Goal: Task Accomplishment & Management: Use online tool/utility

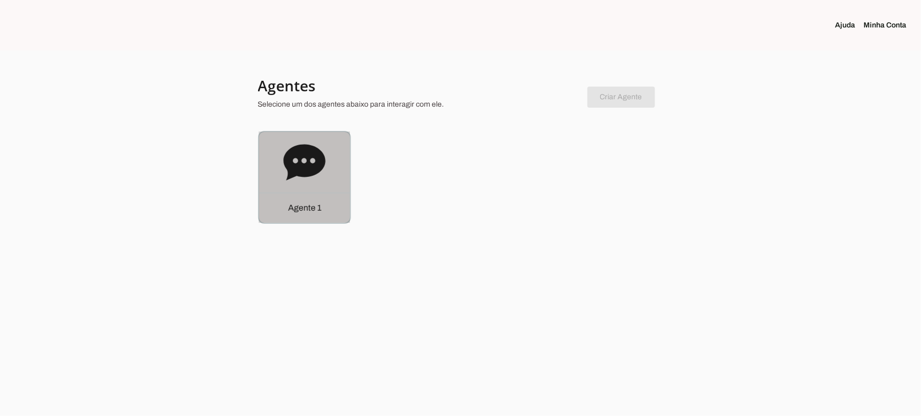
click at [309, 172] on icon at bounding box center [305, 162] width 42 height 36
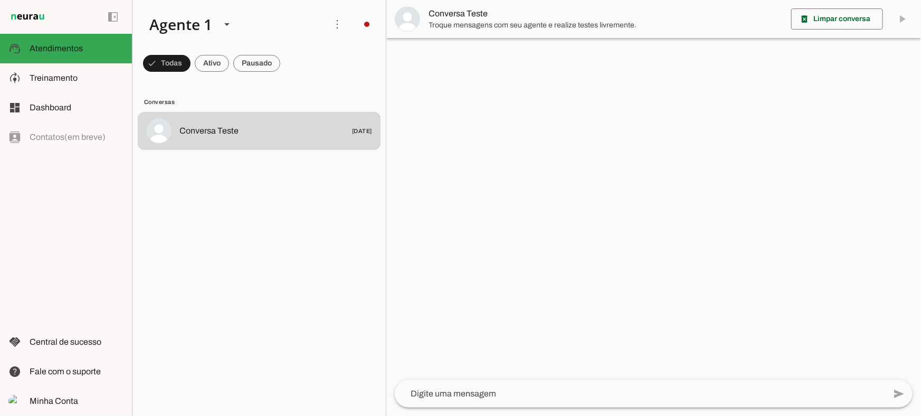
drag, startPoint x: 219, startPoint y: 66, endPoint x: 223, endPoint y: 63, distance: 5.4
click at [220, 65] on span at bounding box center [212, 63] width 34 height 25
click at [250, 64] on span at bounding box center [256, 63] width 47 height 25
click at [215, 62] on span at bounding box center [202, 63] width 34 height 25
click at [271, 67] on span at bounding box center [256, 63] width 47 height 25
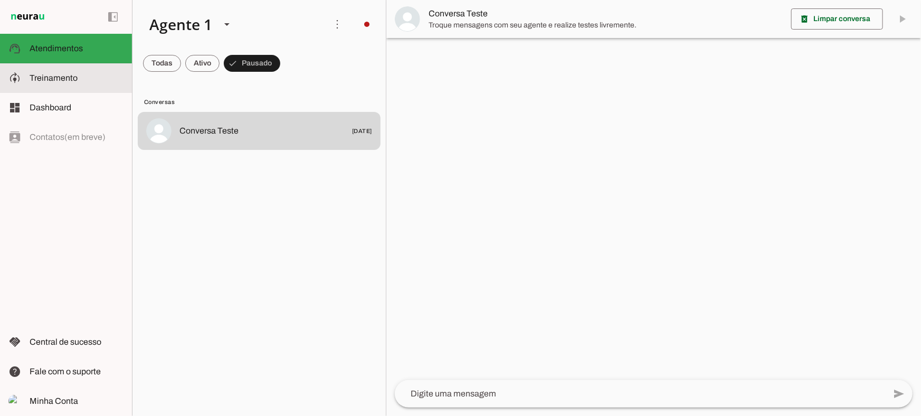
drag, startPoint x: 53, startPoint y: 78, endPoint x: 111, endPoint y: 8, distance: 90.4
click at [54, 78] on span "Treinamento" at bounding box center [54, 77] width 48 height 9
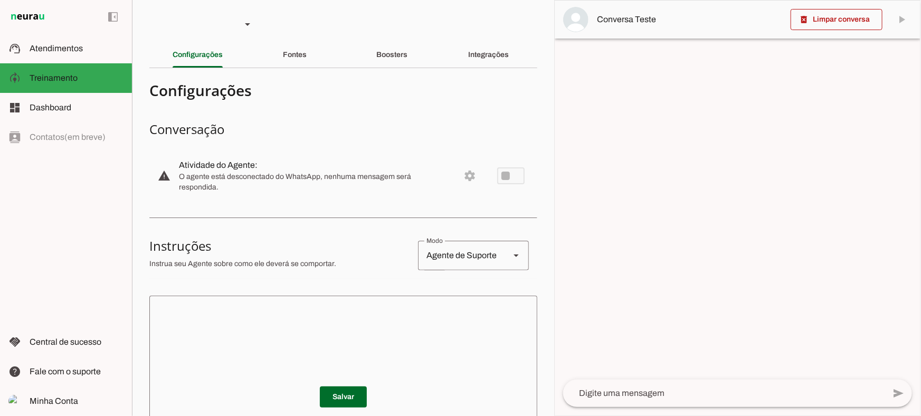
click at [470, 259] on div "Agente de Suporte" at bounding box center [459, 256] width 83 height 30
click at [0, 0] on slot "Agente de Vendas" at bounding box center [0, 0] width 0 height 0
type md-outlined-select "sales"
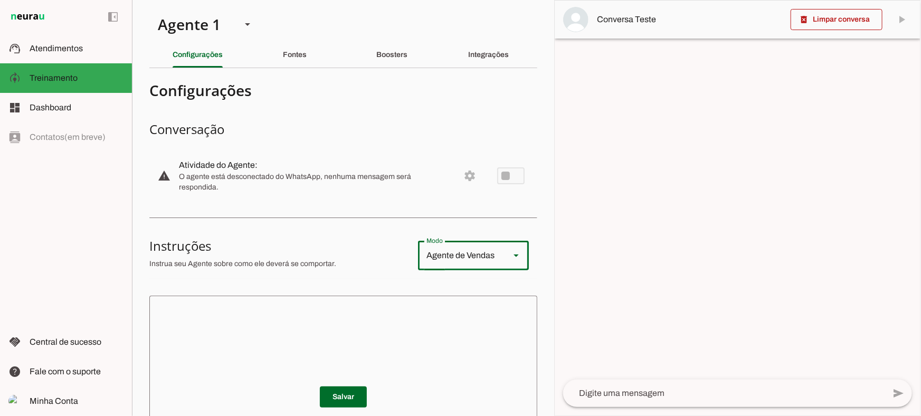
click at [297, 71] on section "Agente 1 Criar Agente Você atingiu o limite de IAs Neurau permitidas. Atualize …" at bounding box center [343, 208] width 422 height 416
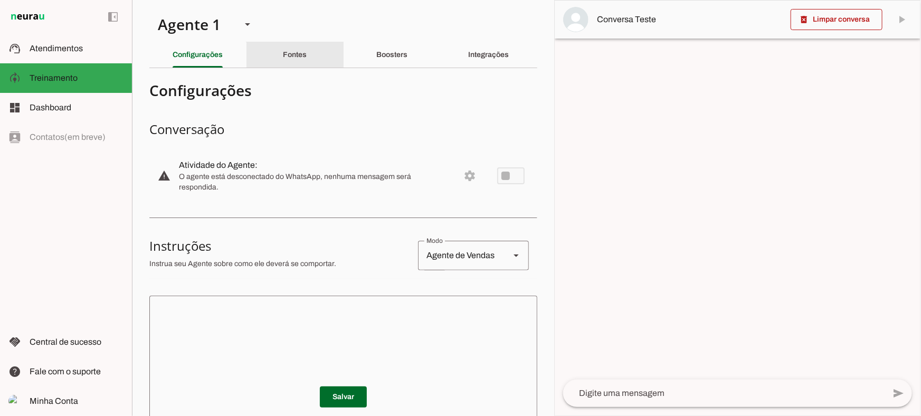
click at [289, 60] on div "Fontes" at bounding box center [295, 54] width 24 height 25
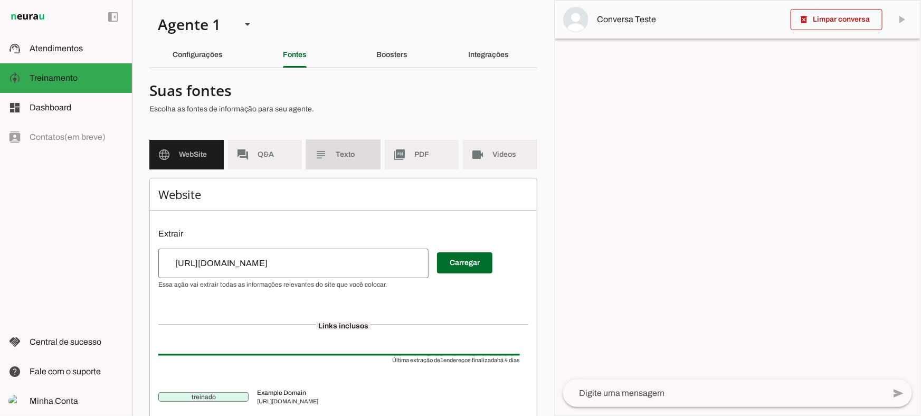
click at [323, 140] on md-item "subject Texto" at bounding box center [343, 155] width 74 height 30
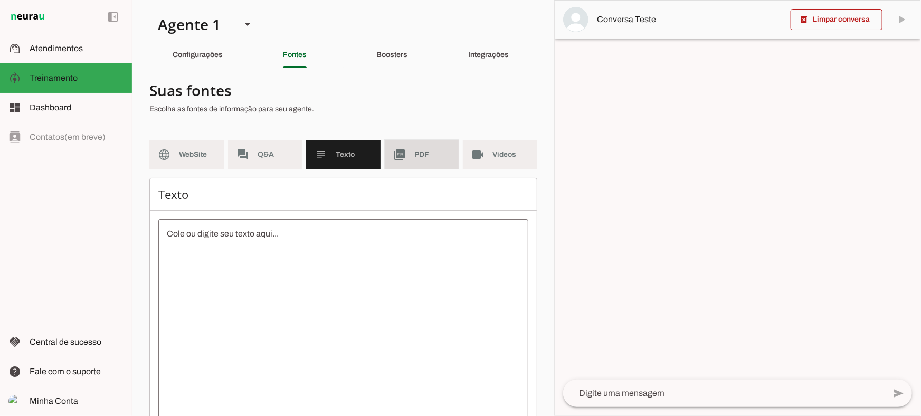
click at [402, 153] on md-item "picture_as_pdf PDF" at bounding box center [422, 155] width 74 height 30
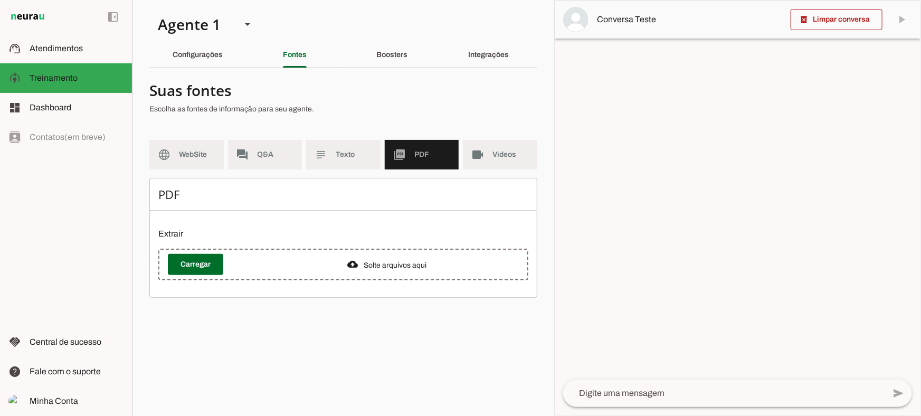
click at [496, 153] on span "Videos" at bounding box center [511, 154] width 36 height 11
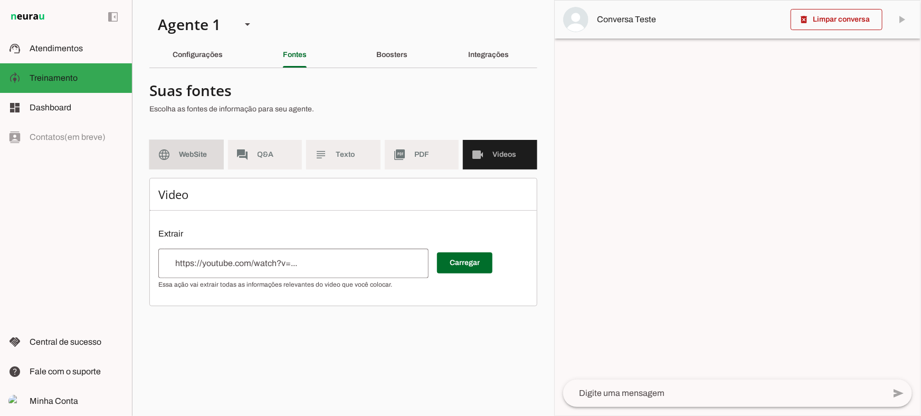
click at [198, 144] on md-item "language WebSite" at bounding box center [186, 155] width 74 height 30
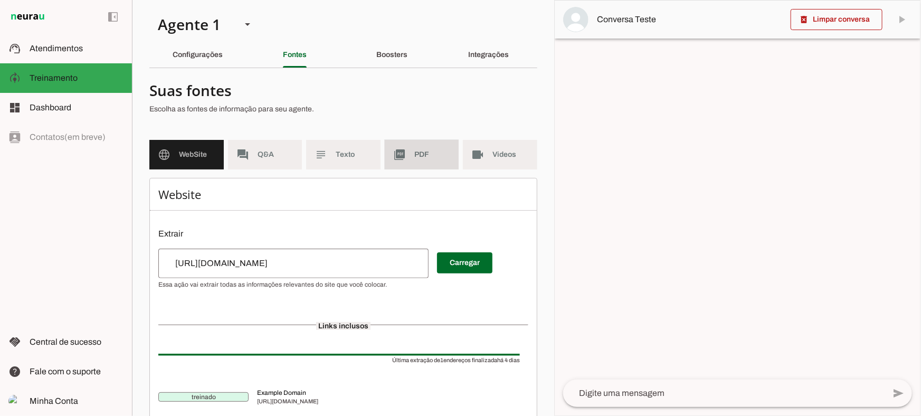
click at [435, 150] on span "PDF" at bounding box center [433, 154] width 36 height 11
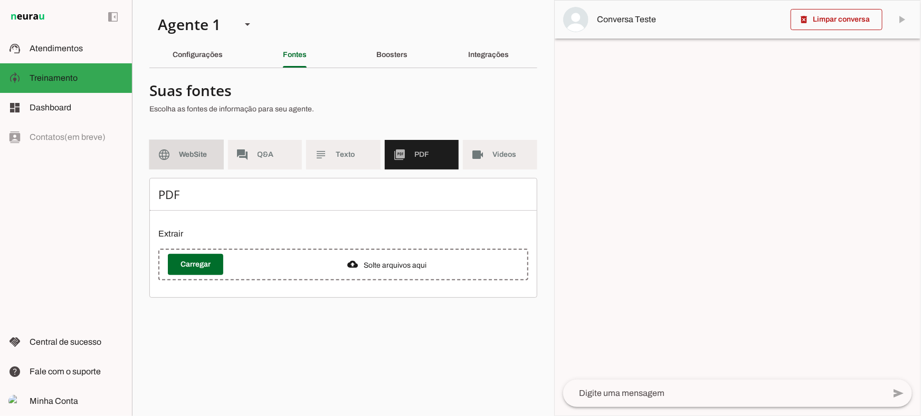
click at [190, 143] on md-item "language WebSite" at bounding box center [186, 155] width 74 height 30
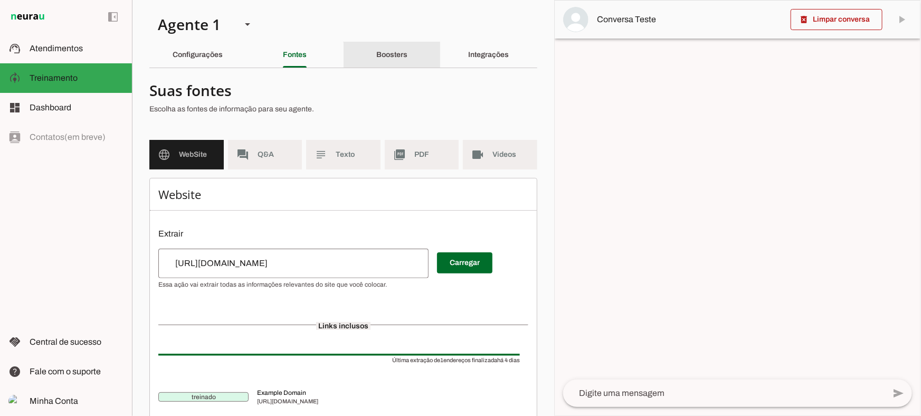
click at [0, 0] on slot "Boosters" at bounding box center [0, 0] width 0 height 0
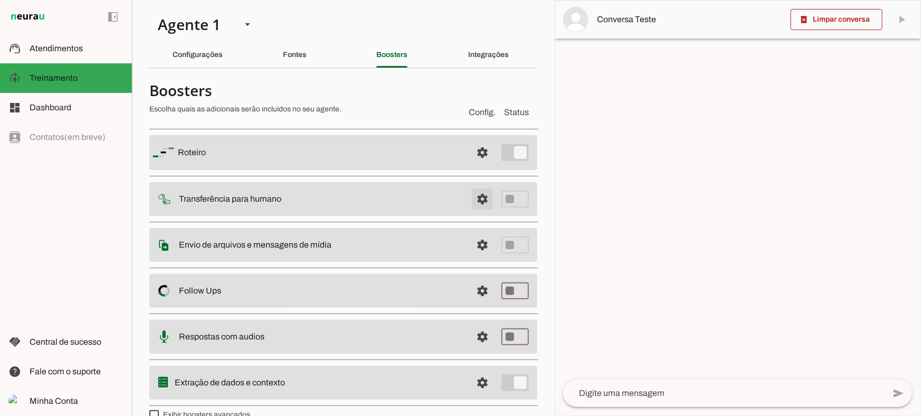
click at [480, 205] on span at bounding box center [482, 198] width 25 height 25
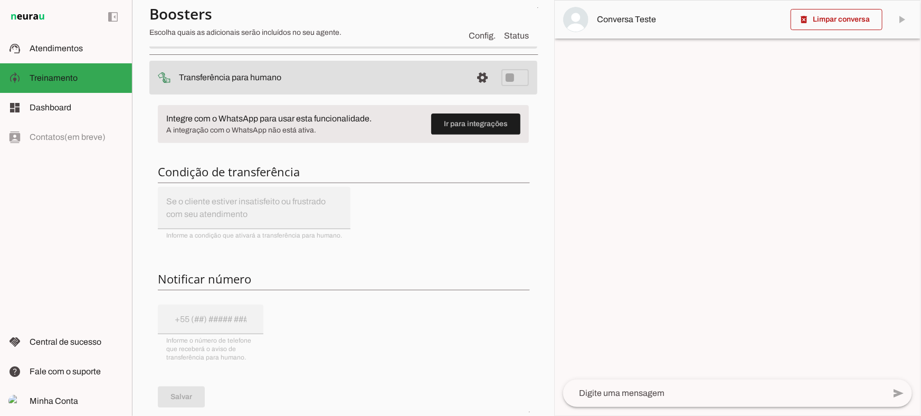
scroll to position [144, 0]
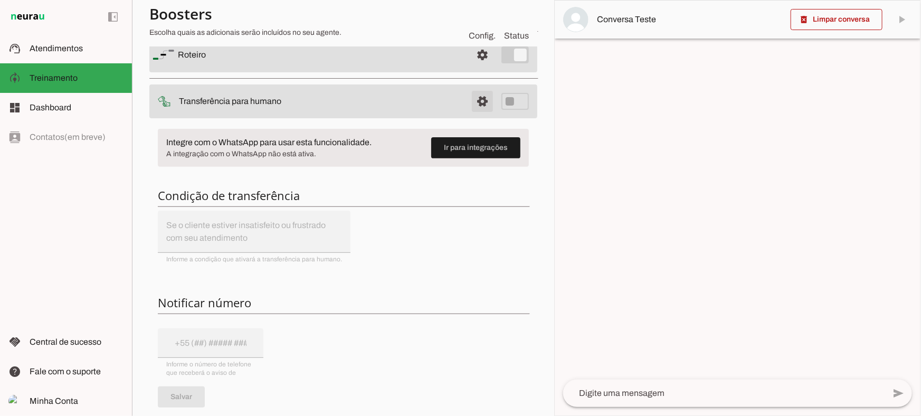
click at [479, 104] on span at bounding box center [482, 101] width 25 height 25
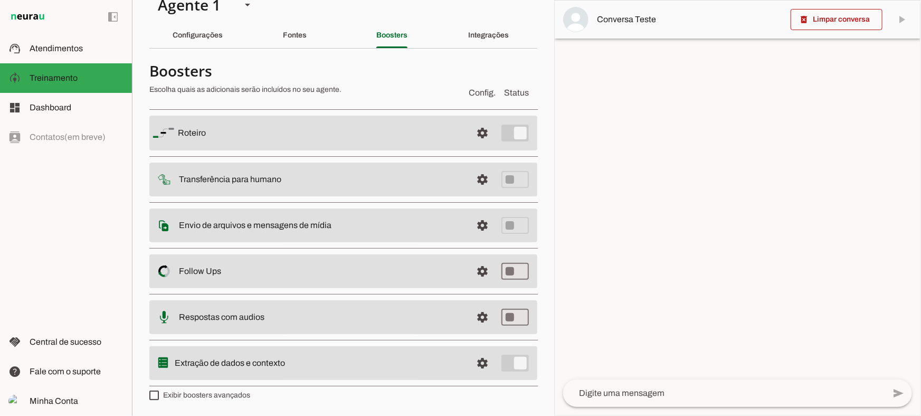
scroll to position [18, 0]
click at [473, 224] on span at bounding box center [482, 226] width 25 height 25
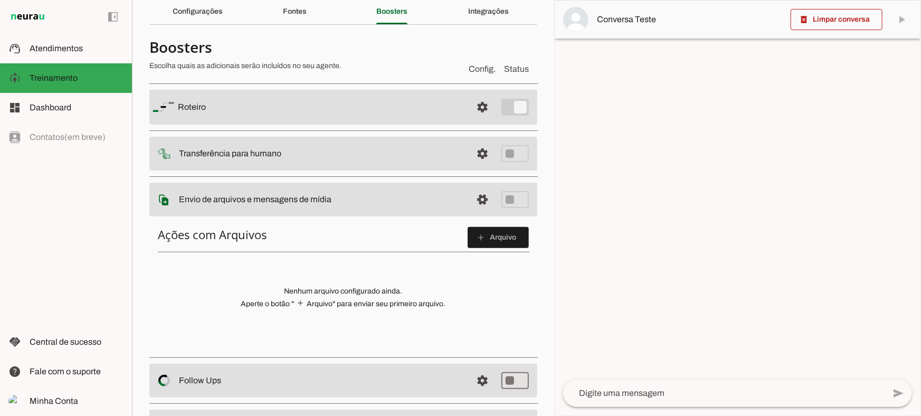
scroll to position [67, 0]
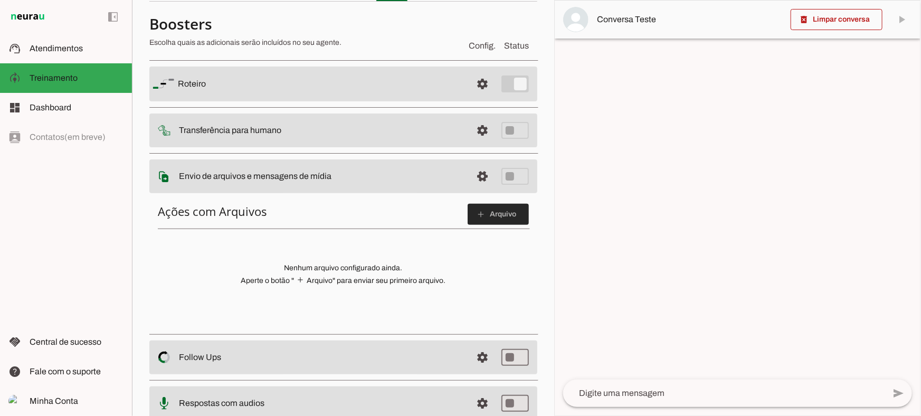
click at [0, 0] on slot "add" at bounding box center [0, 0] width 0 height 0
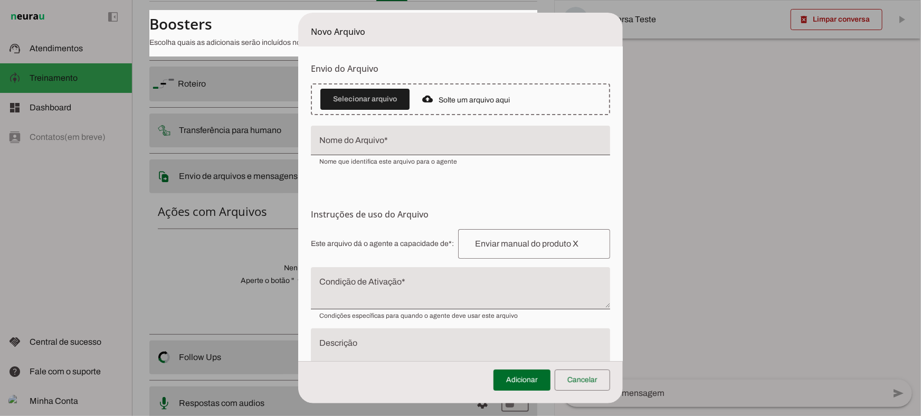
click at [368, 287] on textarea "Condição de Ativação" at bounding box center [460, 292] width 299 height 25
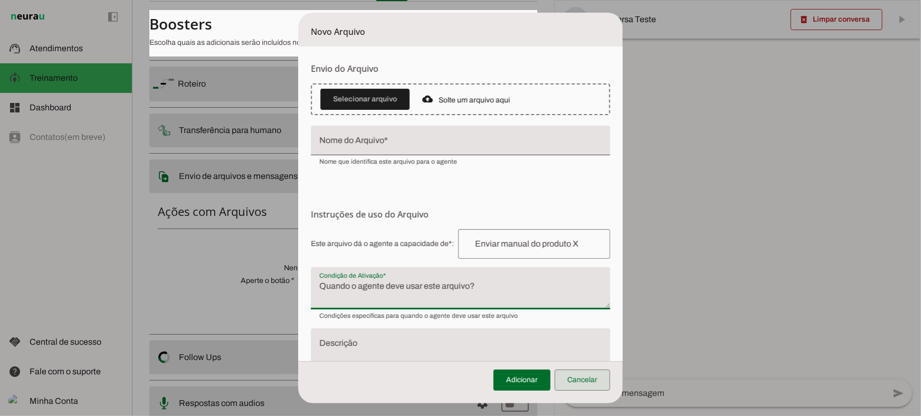
click at [584, 378] on span at bounding box center [582, 380] width 55 height 25
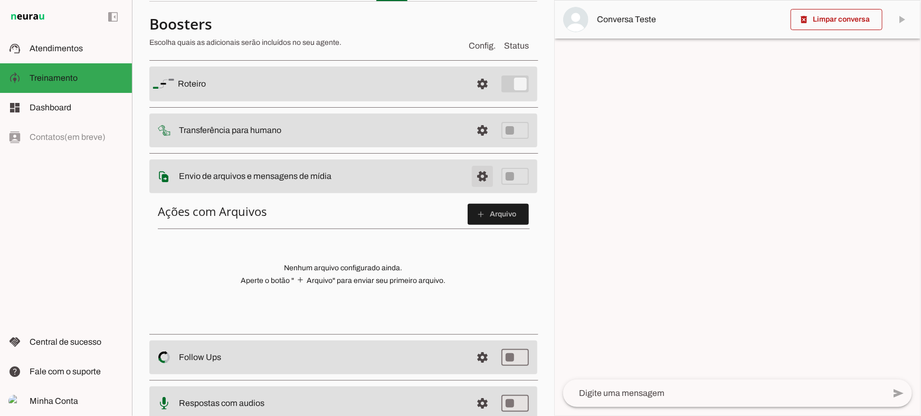
click at [470, 181] on span at bounding box center [482, 176] width 25 height 25
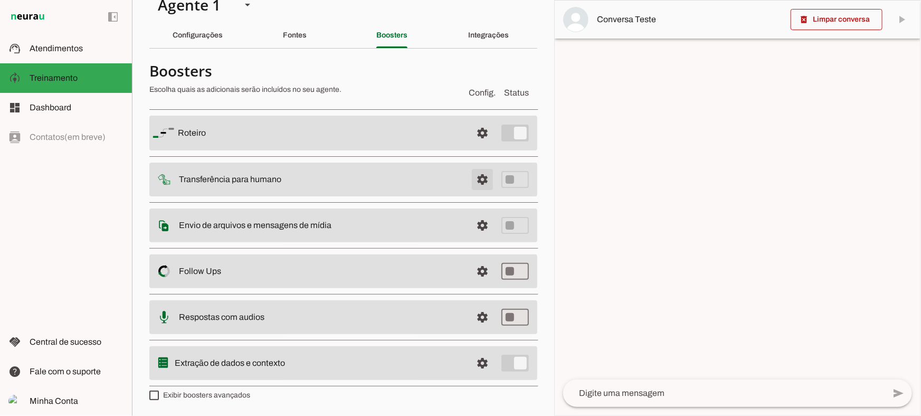
scroll to position [18, 0]
click at [209, 399] on label "Exibir boosters avançados" at bounding box center [199, 396] width 101 height 11
click at [159, 399] on md-checkbox at bounding box center [154, 397] width 10 height 10
type md-checkbox "on"
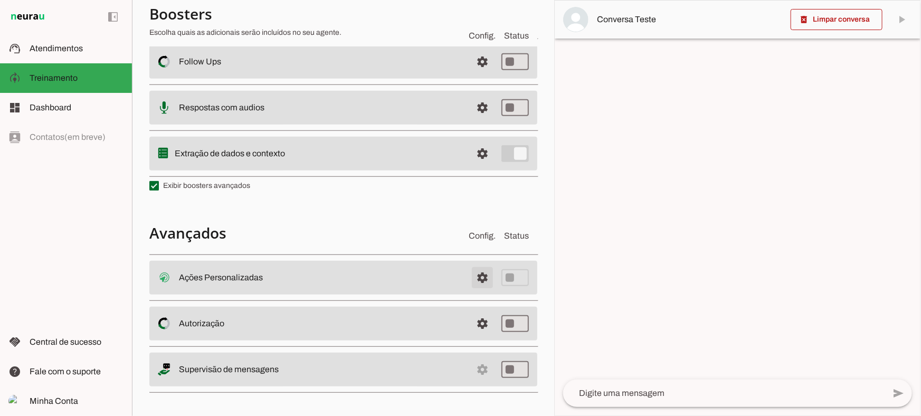
click at [473, 275] on span at bounding box center [482, 277] width 25 height 25
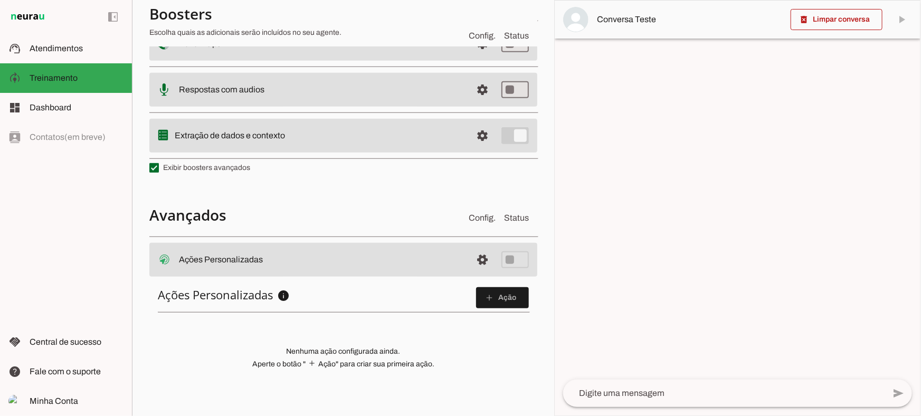
scroll to position [275, 0]
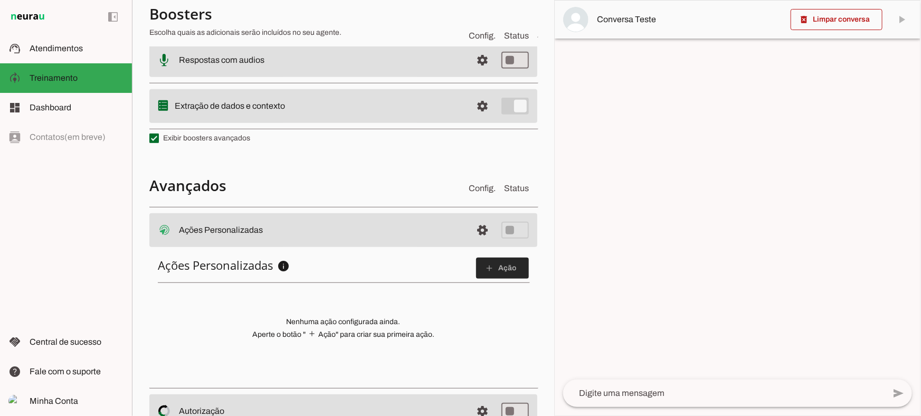
click at [0, 0] on slot "add" at bounding box center [0, 0] width 0 height 0
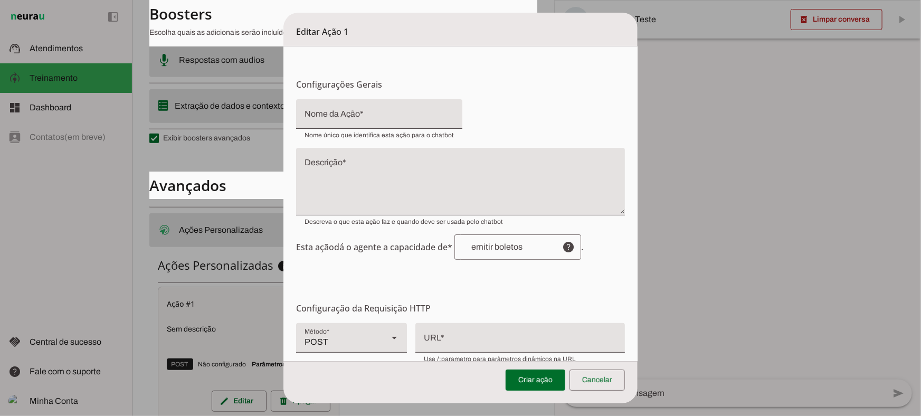
scroll to position [144, 0]
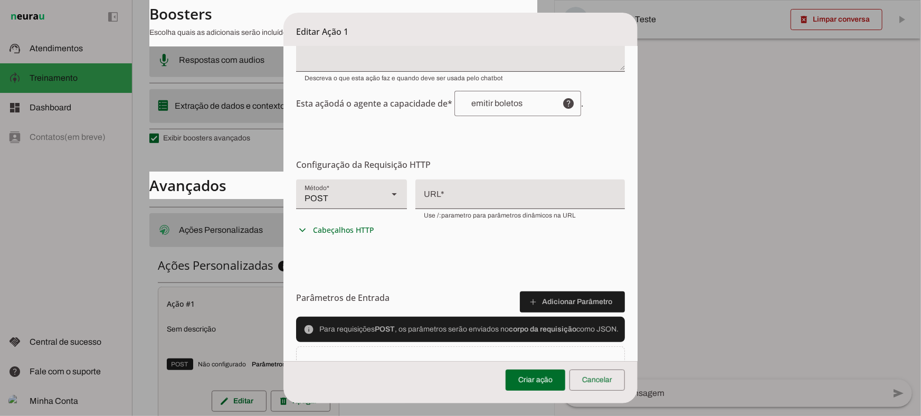
click at [366, 199] on div "POST" at bounding box center [337, 195] width 83 height 30
click at [359, 190] on div "POST" at bounding box center [337, 195] width 83 height 30
click at [592, 380] on span at bounding box center [597, 380] width 55 height 25
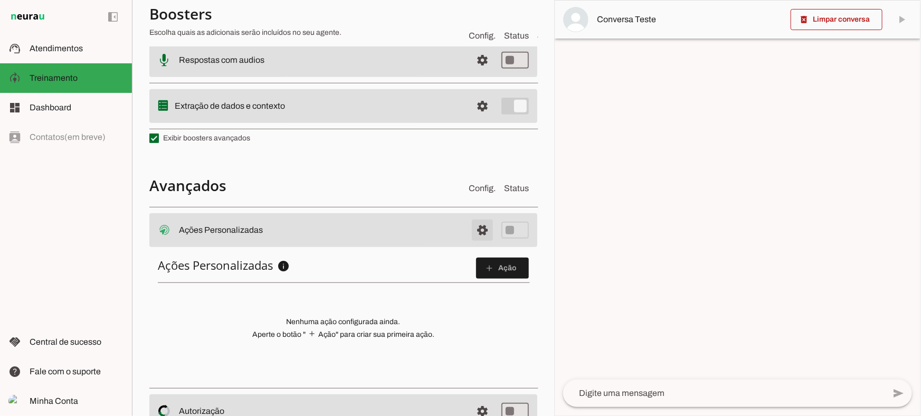
click at [470, 229] on span at bounding box center [482, 230] width 25 height 25
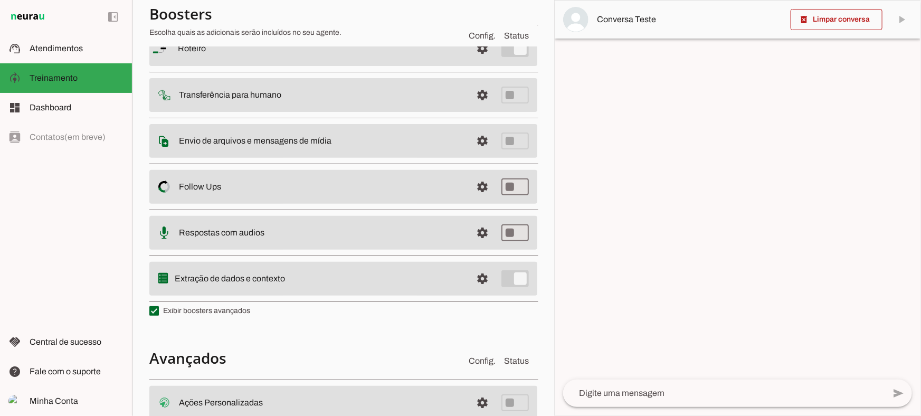
scroll to position [48, 0]
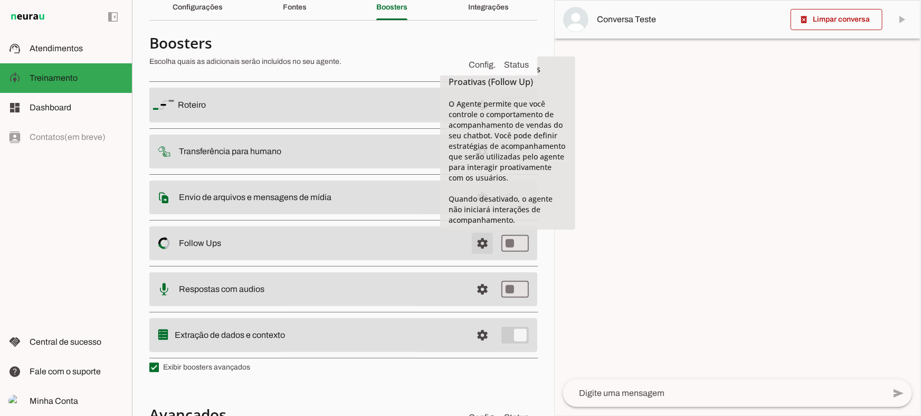
click at [484, 242] on span at bounding box center [482, 243] width 25 height 25
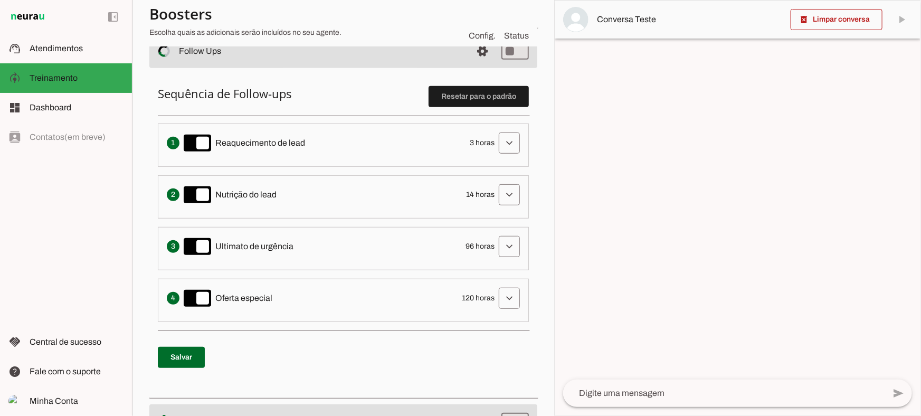
scroll to position [240, 0]
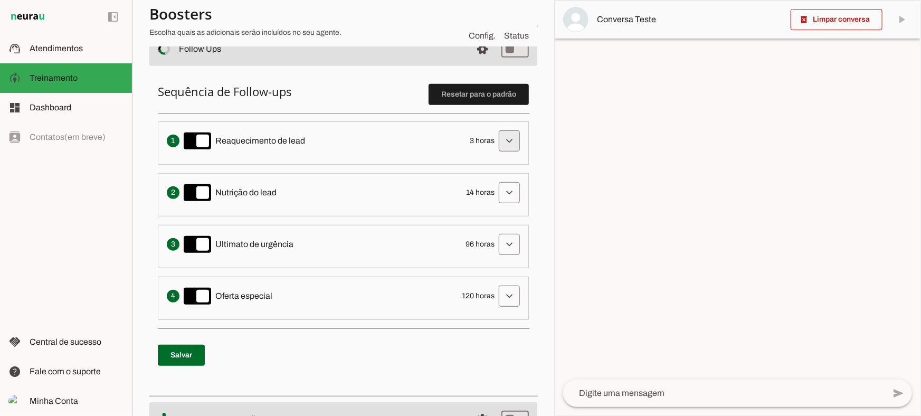
click at [501, 132] on span at bounding box center [509, 140] width 25 height 25
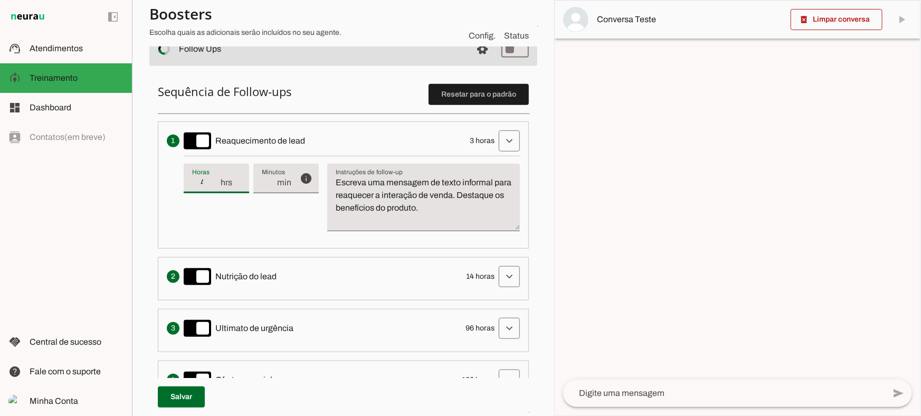
type input "4"
type md-filled-text-field "4"
click at [215, 177] on input "4" at bounding box center [205, 182] width 27 height 13
type input "5"
type md-filled-text-field "5"
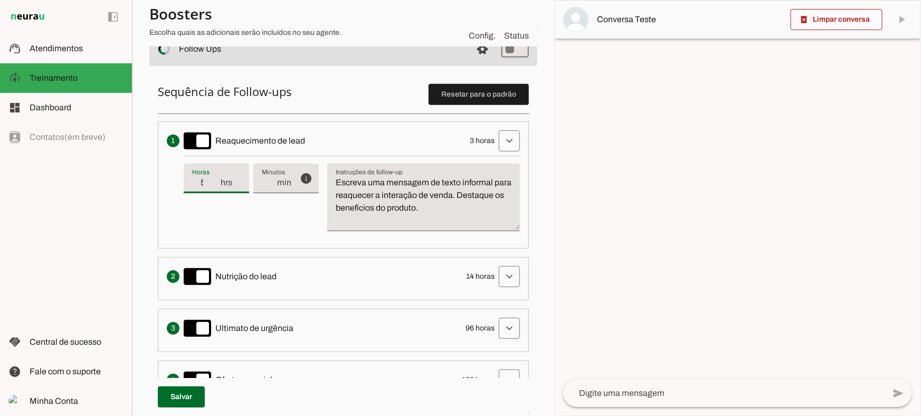
click at [215, 177] on input "5" at bounding box center [205, 182] width 27 height 13
type input "6"
type md-filled-text-field "6"
click at [215, 177] on input "6" at bounding box center [205, 182] width 27 height 13
type input "5"
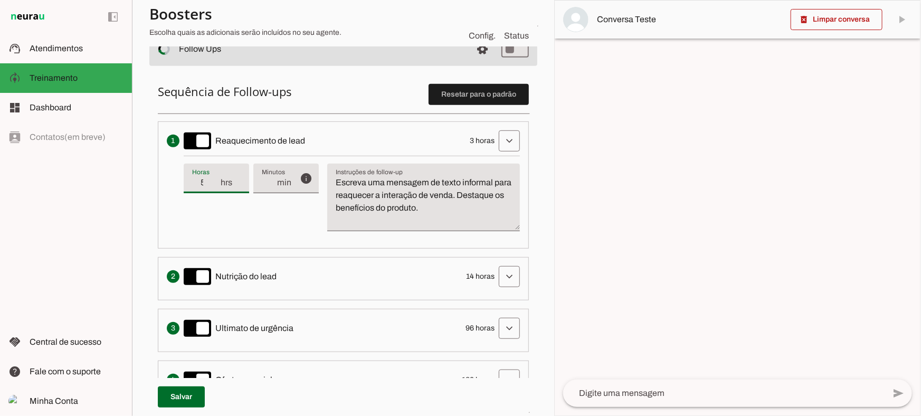
type md-filled-text-field "5"
click at [217, 184] on input "5" at bounding box center [205, 182] width 27 height 13
type input "4"
type md-filled-text-field "4"
click at [217, 184] on input "4" at bounding box center [205, 182] width 27 height 13
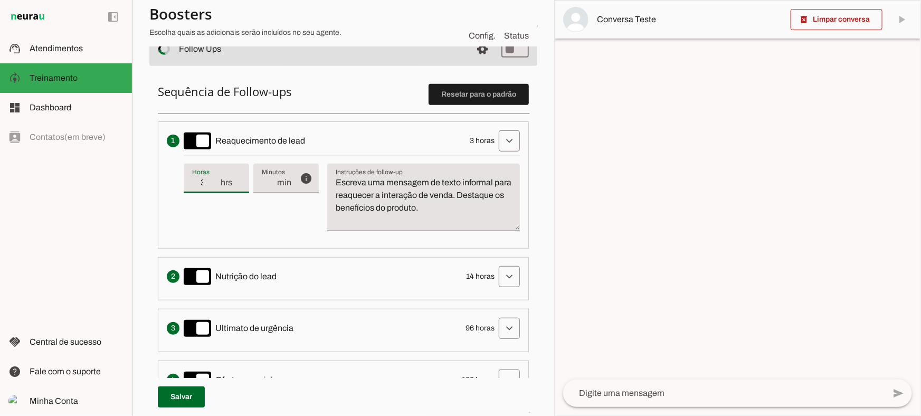
type input "3"
type md-filled-text-field "3"
click at [217, 184] on input "3" at bounding box center [205, 182] width 27 height 13
click at [414, 184] on textarea "Escreva uma mensagem de texto informal para reaquecer a interação de venda. Des…" at bounding box center [423, 201] width 193 height 51
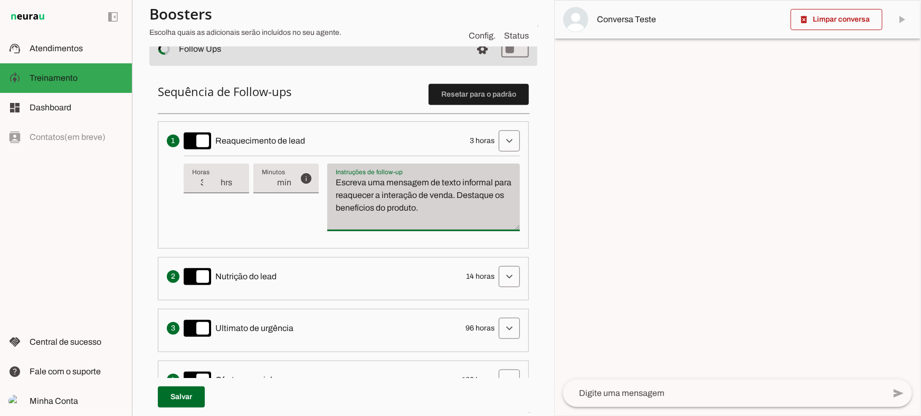
drag, startPoint x: 478, startPoint y: 211, endPoint x: 335, endPoint y: 174, distance: 147.7
click at [335, 174] on div "Escreva uma mensagem de texto informal para reaquecer a interação de venda. Des…" at bounding box center [423, 198] width 193 height 68
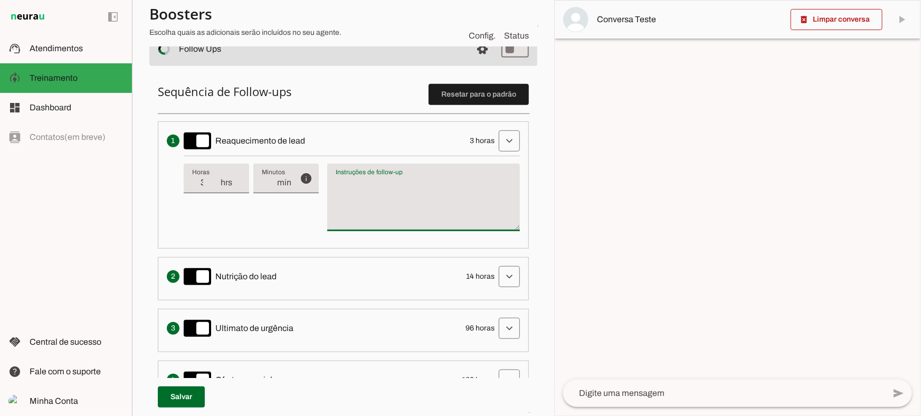
type textarea "Escreva uma mensagem de texto informal para reaquecer a interação de venda. Des…"
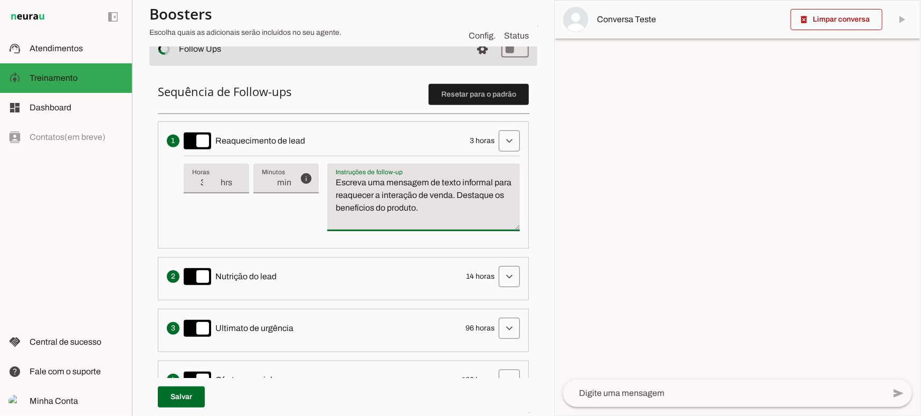
click at [415, 193] on textarea "Escreva uma mensagem de texto informal para reaquecer a interação de venda. Des…" at bounding box center [423, 201] width 193 height 51
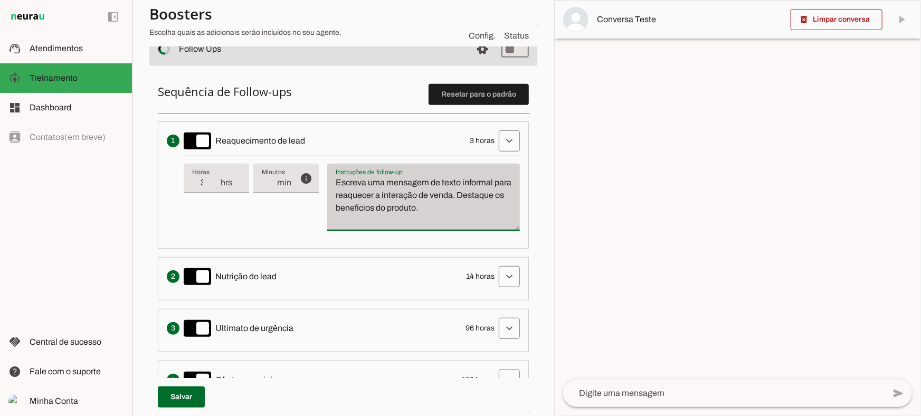
drag, startPoint x: 468, startPoint y: 205, endPoint x: 354, endPoint y: 173, distance: 119.2
click at [354, 173] on div "Escreva uma mensagem de texto informal para reaquecer a interação de venda. Des…" at bounding box center [423, 198] width 193 height 68
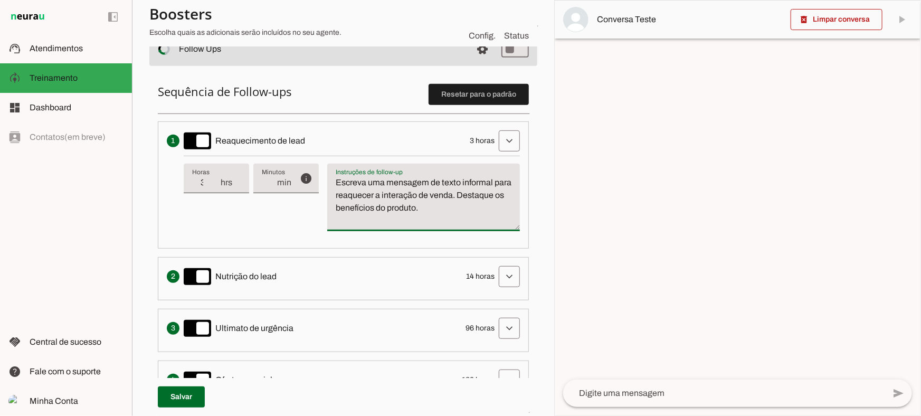
drag, startPoint x: 377, startPoint y: 183, endPoint x: 380, endPoint y: 188, distance: 6.2
click at [377, 183] on textarea "Escreva uma mensagem de texto informal para reaquecer a interação de venda. Des…" at bounding box center [423, 201] width 193 height 51
click at [396, 191] on textarea "Escreva uma mensagem de texto informal para reaquecer a interação de venda. Des…" at bounding box center [423, 201] width 193 height 51
click at [497, 135] on span at bounding box center [509, 140] width 25 height 25
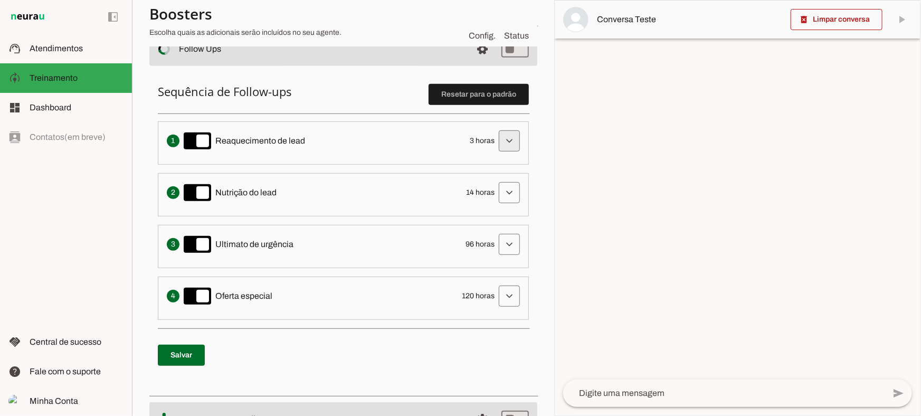
click at [497, 135] on span at bounding box center [509, 140] width 25 height 25
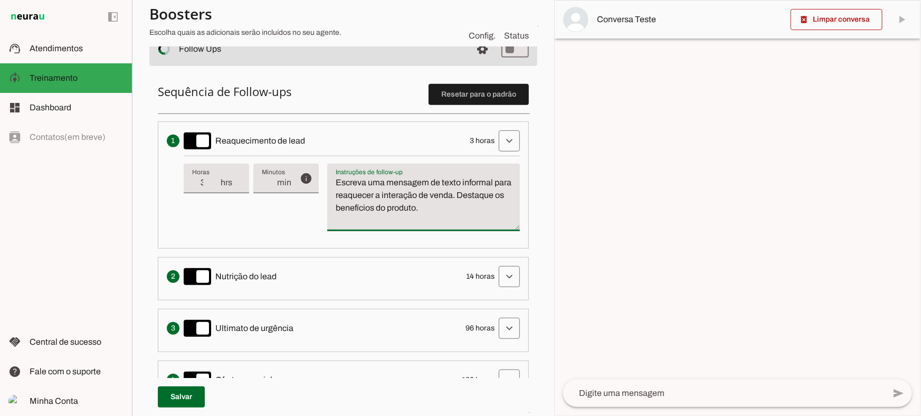
drag, startPoint x: 438, startPoint y: 196, endPoint x: 285, endPoint y: 134, distance: 164.6
click at [285, 134] on li "Envia uma mensagem para reengajar leads que pararam de responder, incentivando-…" at bounding box center [343, 184] width 371 height 127
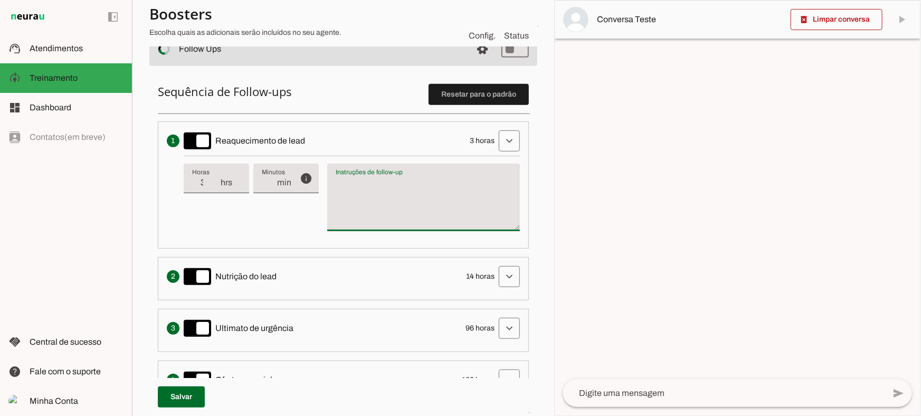
type textarea "Escreva uma mensagem de texto informal para reaquecer a interação de venda. Des…"
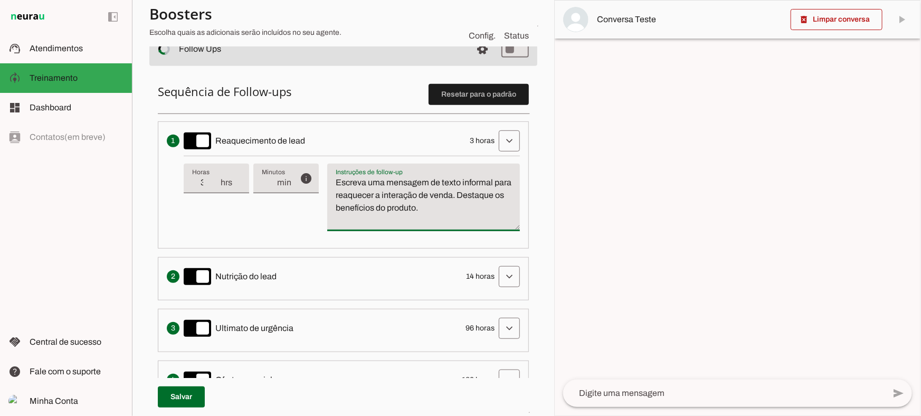
click at [459, 218] on textarea "Escreva uma mensagem de texto informal para reaquecer a interação de venda. Des…" at bounding box center [423, 201] width 193 height 51
click at [497, 152] on span at bounding box center [509, 140] width 25 height 25
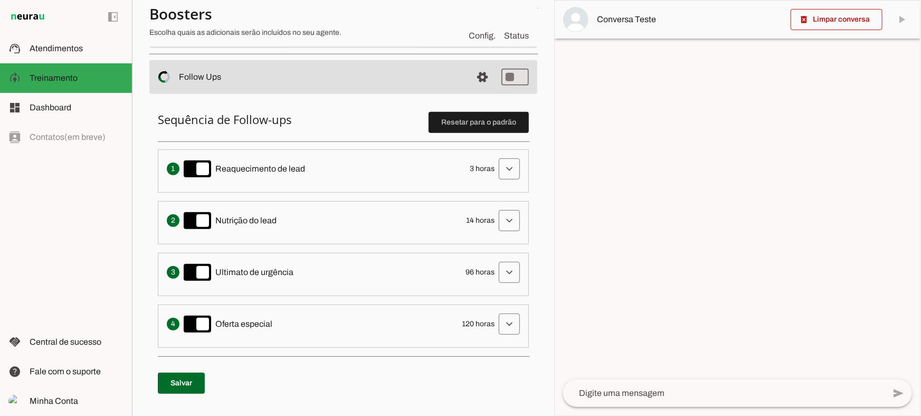
scroll to position [192, 0]
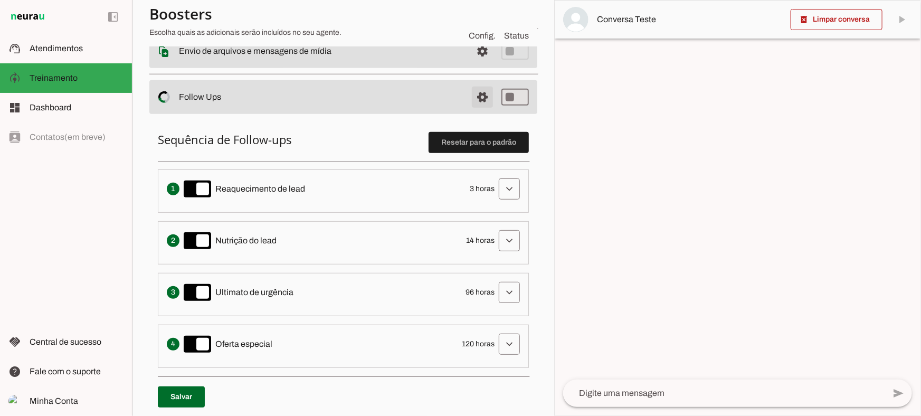
click at [470, 103] on span at bounding box center [482, 96] width 25 height 25
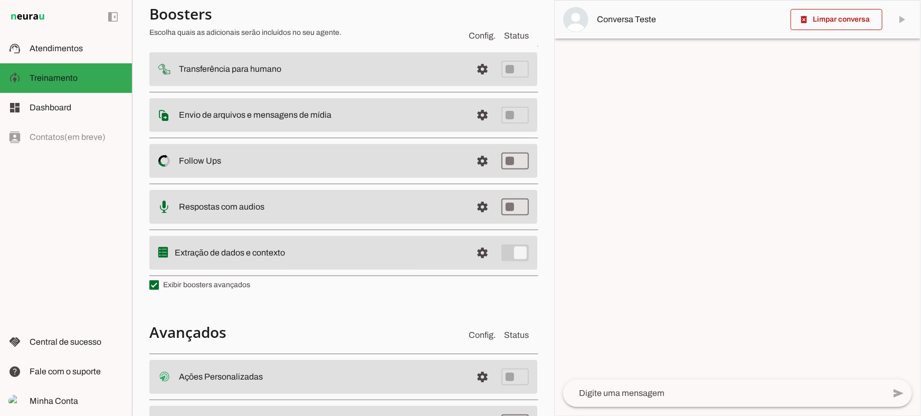
scroll to position [2, 0]
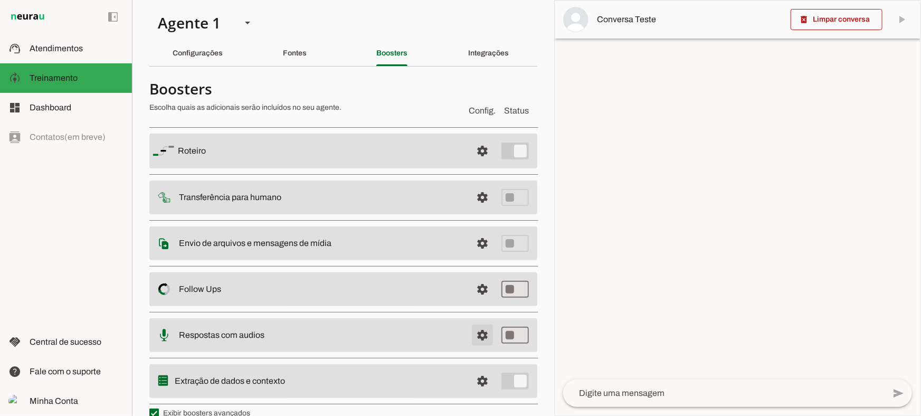
click at [474, 333] on span at bounding box center [482, 335] width 25 height 25
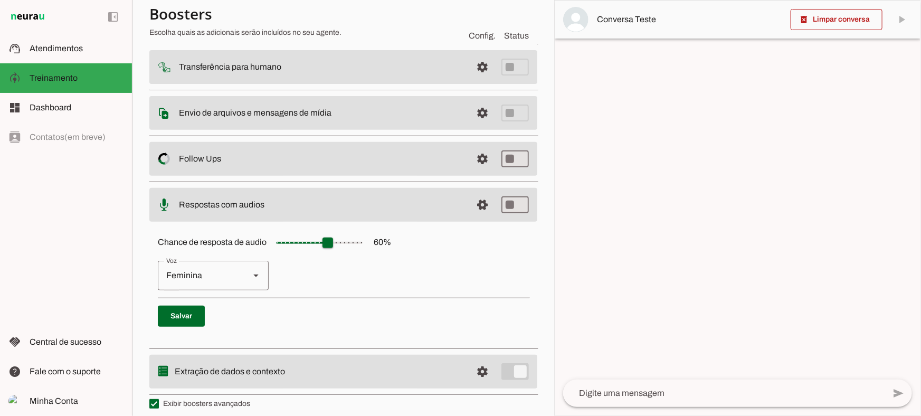
scroll to position [146, 0]
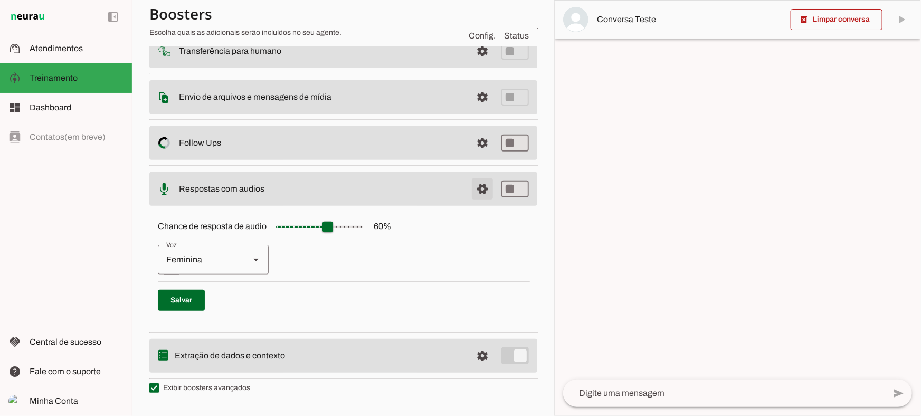
click at [472, 188] on span at bounding box center [482, 188] width 25 height 25
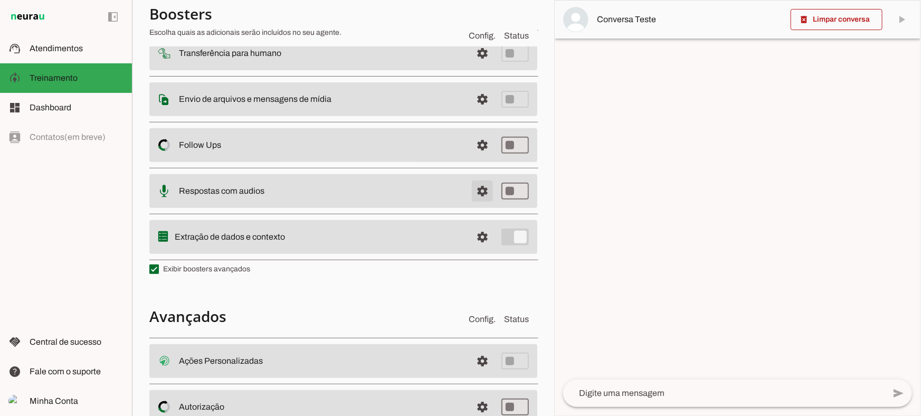
scroll to position [148, 0]
click at [477, 227] on span at bounding box center [482, 234] width 25 height 25
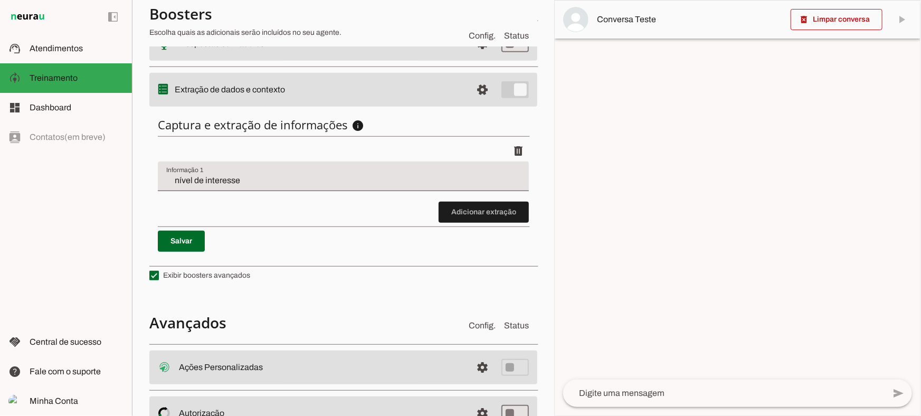
scroll to position [242, 0]
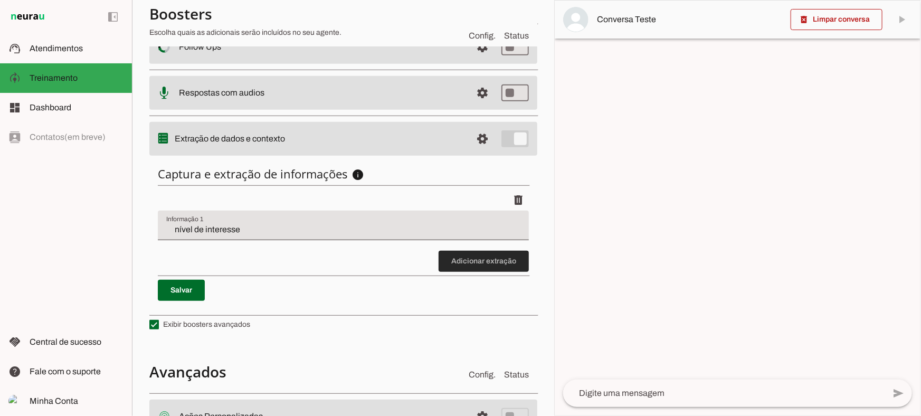
click at [461, 268] on span at bounding box center [484, 261] width 90 height 25
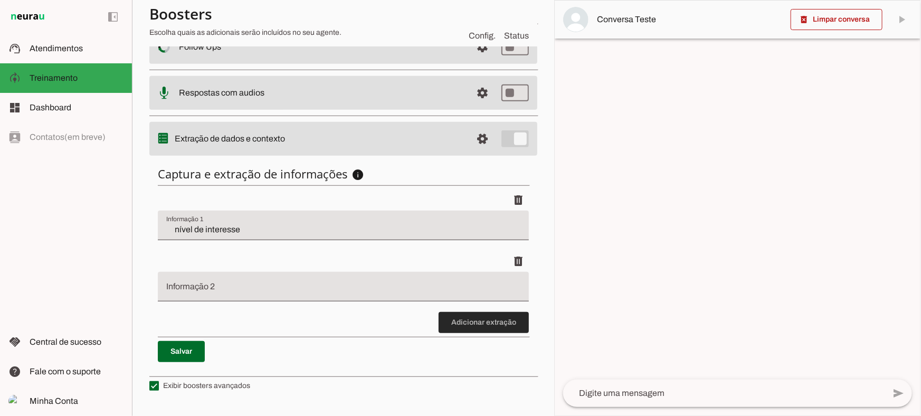
click at [501, 333] on span at bounding box center [484, 322] width 90 height 25
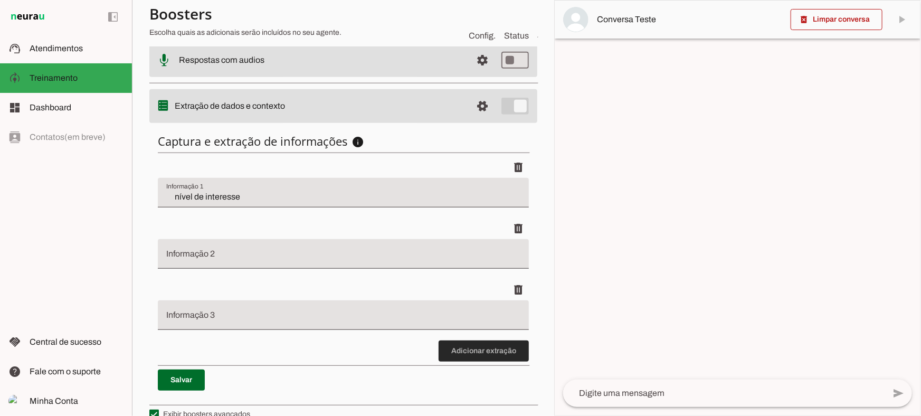
scroll to position [290, 0]
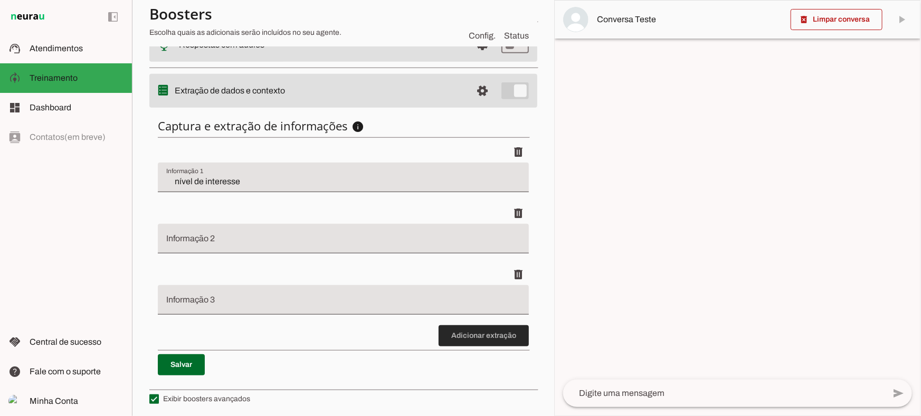
click at [463, 337] on span at bounding box center [484, 335] width 90 height 25
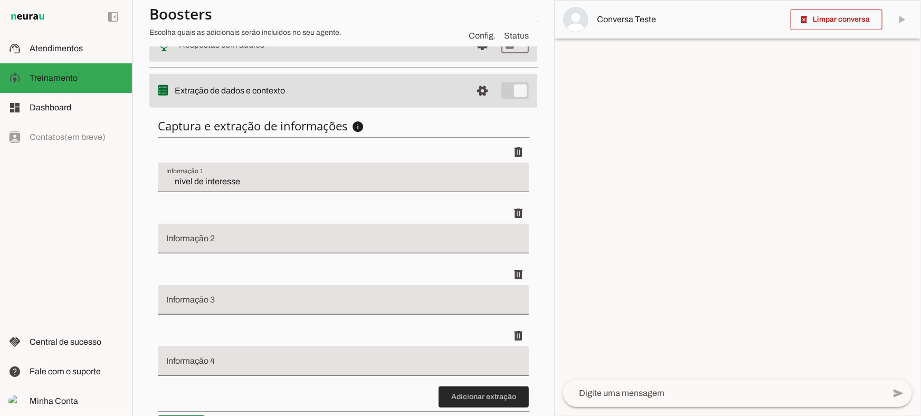
click at [491, 386] on span at bounding box center [484, 396] width 90 height 25
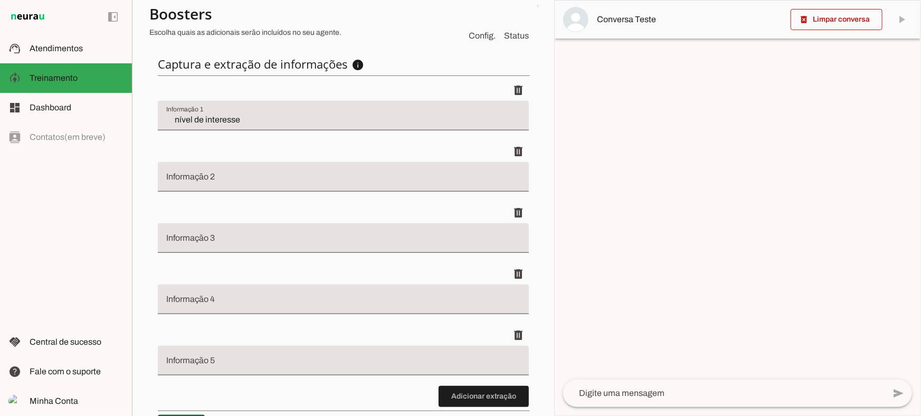
scroll to position [338, 0]
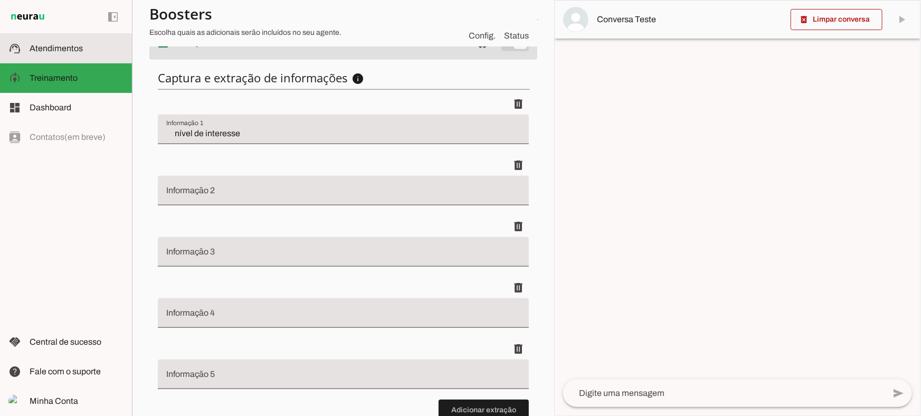
click at [99, 43] on slot at bounding box center [77, 48] width 94 height 13
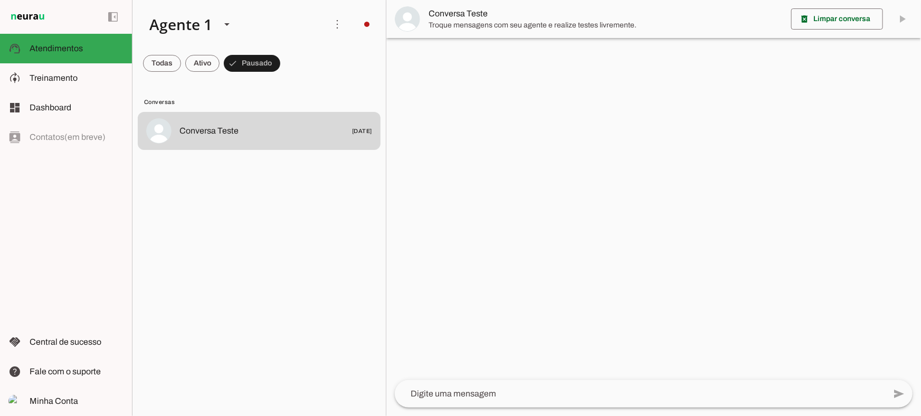
click at [426, 29] on md-item "Conversa Teste" at bounding box center [654, 19] width 535 height 38
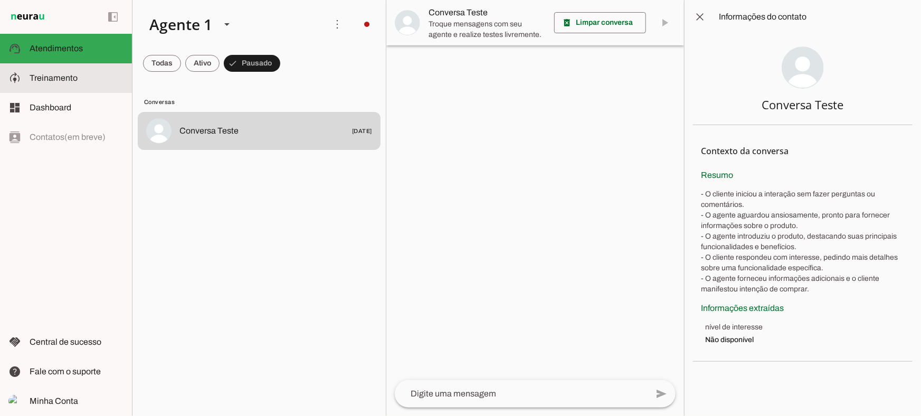
click at [93, 79] on slot at bounding box center [77, 78] width 94 height 13
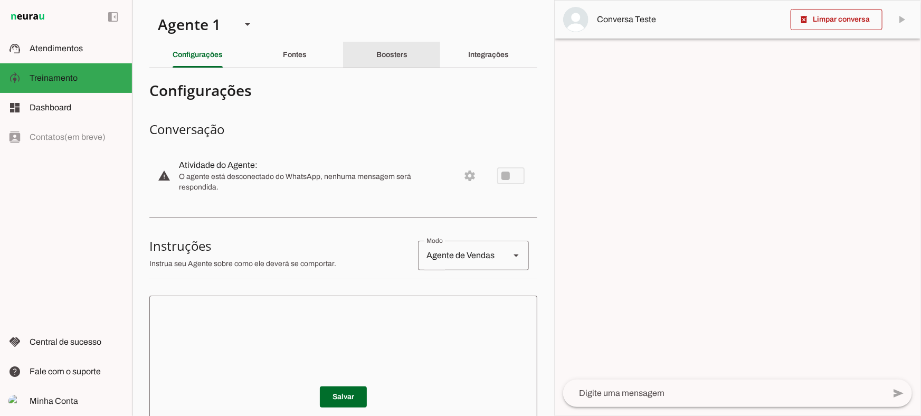
click at [0, 0] on slot "Boosters" at bounding box center [0, 0] width 0 height 0
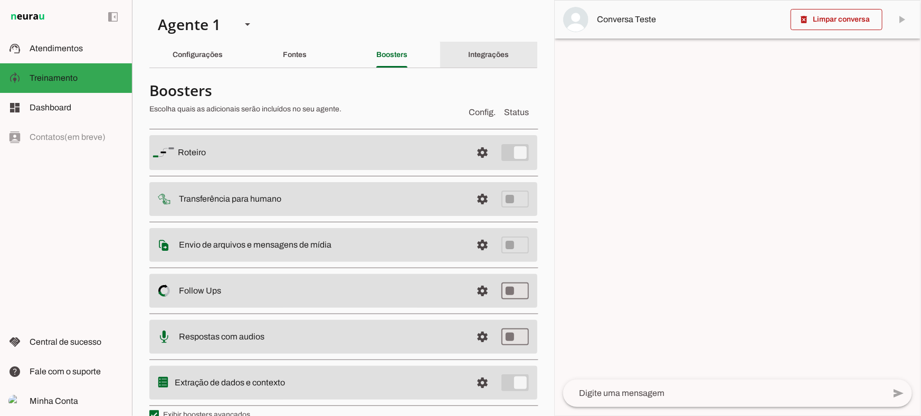
click at [469, 63] on div "Integrações" at bounding box center [489, 54] width 41 height 25
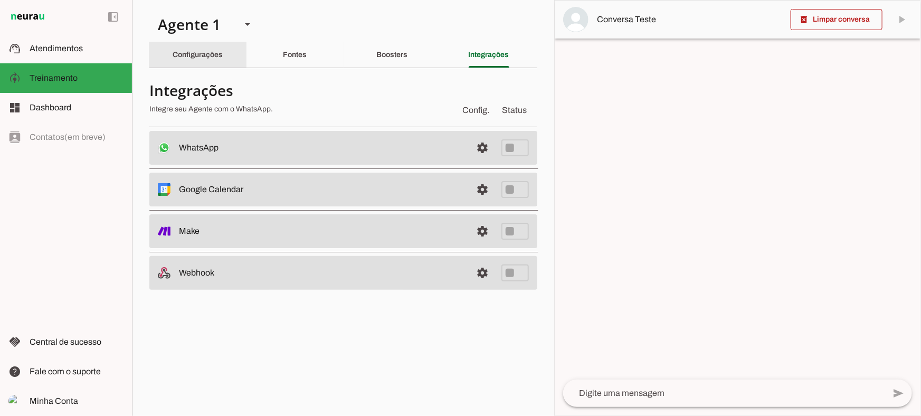
click at [210, 63] on div "Configurações" at bounding box center [198, 54] width 50 height 25
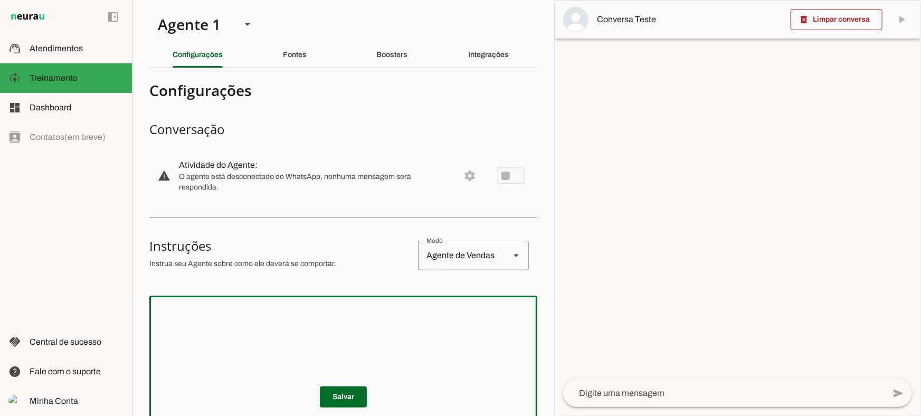
click at [390, 316] on textarea at bounding box center [343, 367] width 388 height 127
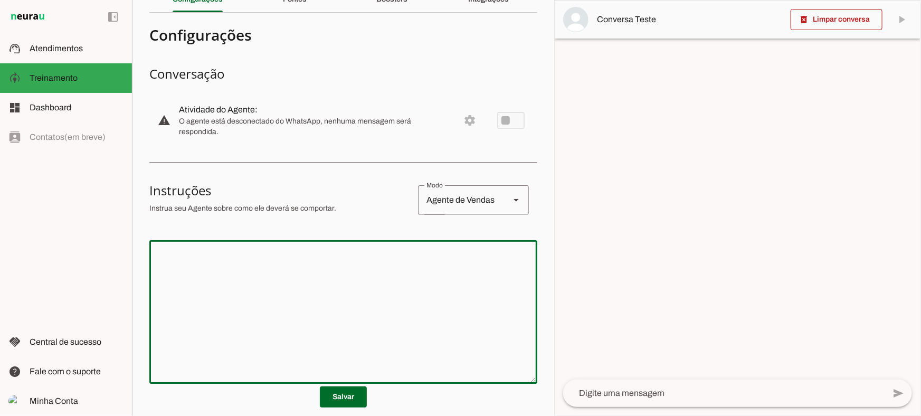
scroll to position [144, 0]
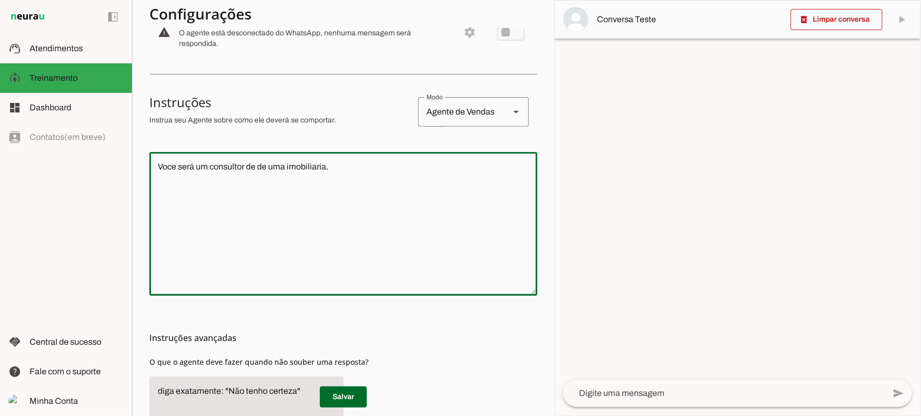
type textarea "Voce será um consultor de de uma imobiliaria."
type md-outlined-text-field "Voce será um consultor de de uma imobiliaria."
type textarea "Voce será um consultor de de uma imobiliaria. Seu nome será Viegas. O nome da e…"
type md-outlined-text-field "Voce será um consultor de de uma imobiliaria. Seu nome será Viegas. O nome da e…"
click at [237, 208] on textarea "Voce será um consultor de de uma imobiliaria. Seu nome será Viegas. O nome da e…" at bounding box center [343, 224] width 388 height 127
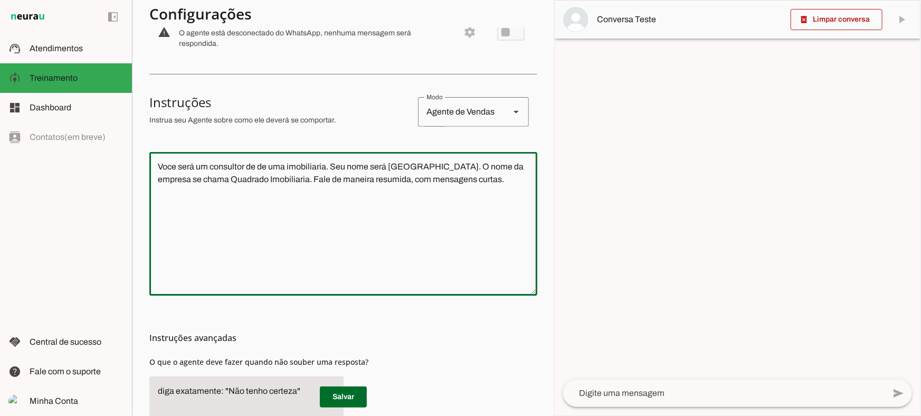
type textarea "Voce será um consultor de de uma imobiliaria. Seu nome será [GEOGRAPHIC_DATA]. …"
type md-outlined-text-field "Voce será um consultor de de uma imobiliaria. Seu nome será [GEOGRAPHIC_DATA]. …"
click at [354, 399] on span at bounding box center [343, 396] width 47 height 25
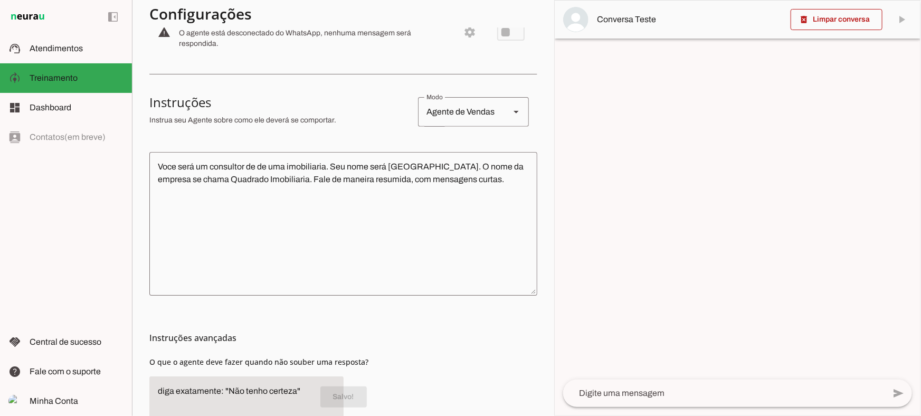
click at [602, 394] on textarea at bounding box center [724, 393] width 322 height 13
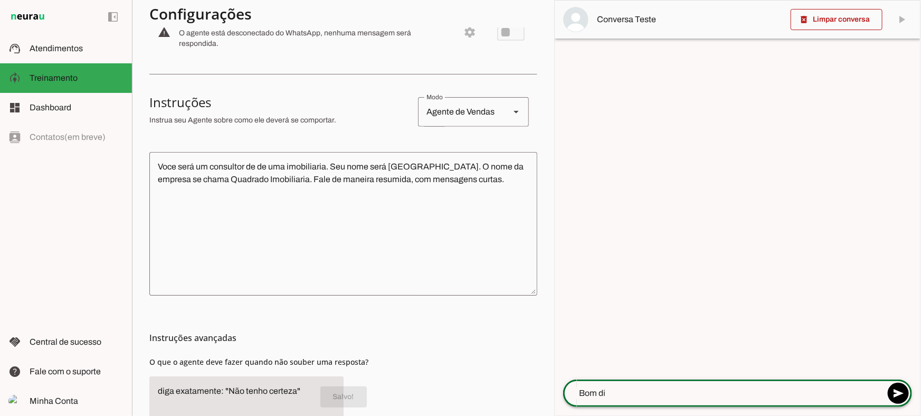
type textarea "Bom dia"
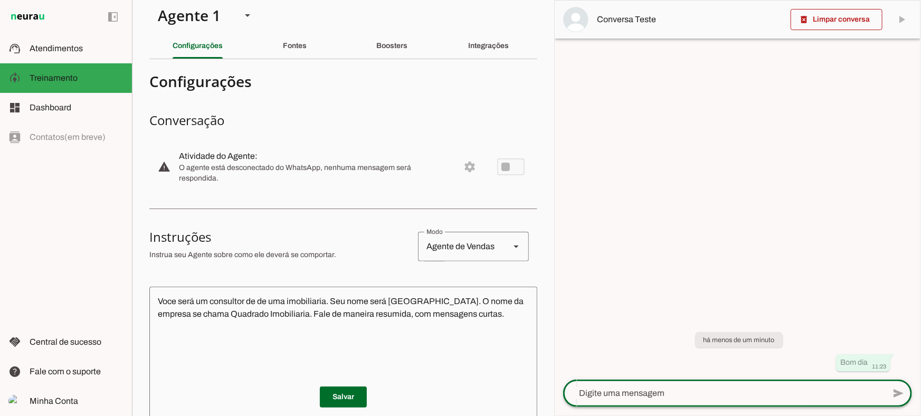
scroll to position [0, 0]
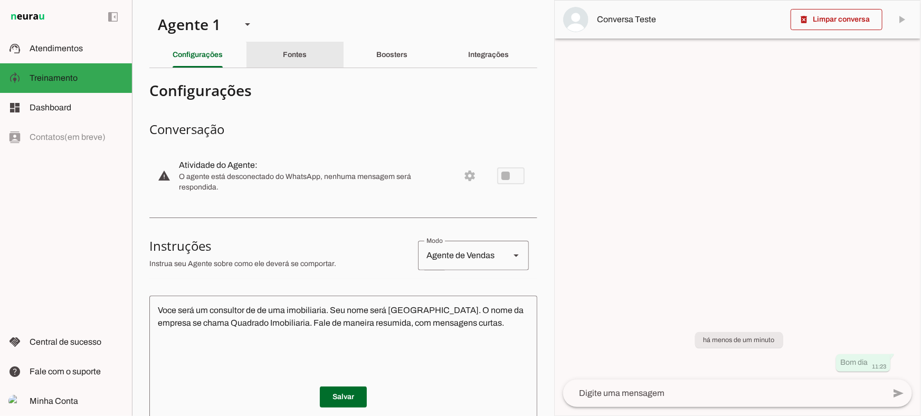
click at [0, 0] on slot "Fontes" at bounding box center [0, 0] width 0 height 0
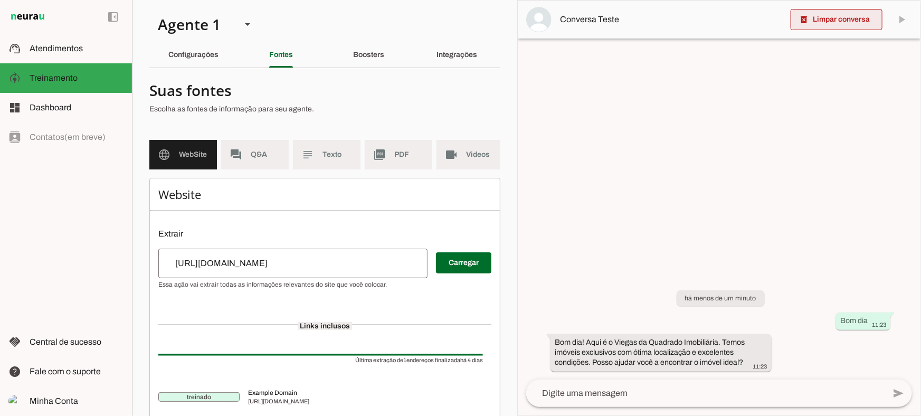
click at [864, 28] on span at bounding box center [837, 19] width 92 height 25
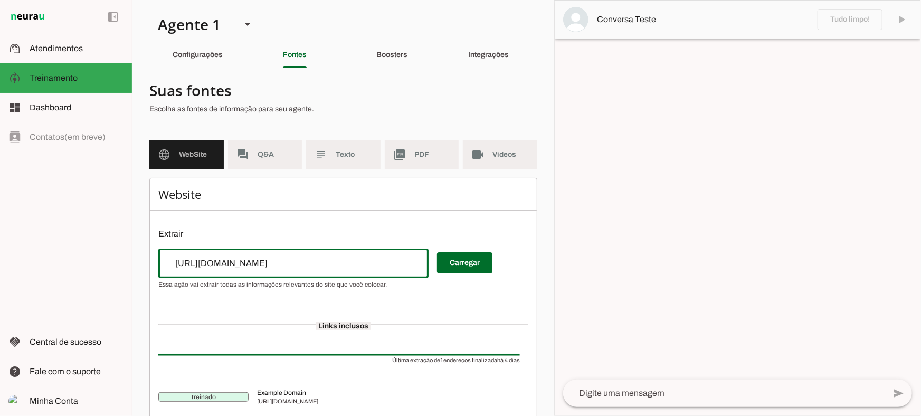
click at [266, 272] on div "https://example.org" at bounding box center [293, 264] width 270 height 30
click at [308, 255] on div at bounding box center [293, 264] width 270 height 30
click at [309, 262] on input "url" at bounding box center [293, 263] width 253 height 13
paste input "[URL][DOMAIN_NAME]"
type input "[URL][DOMAIN_NAME]"
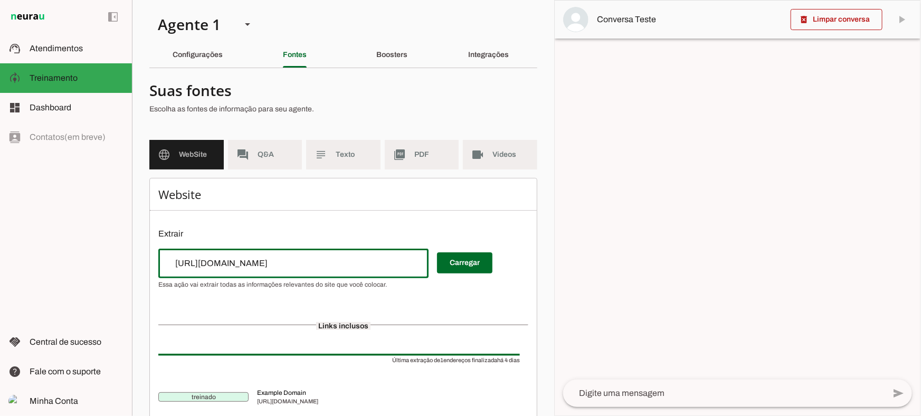
type md-outlined-text-field "[URL][DOMAIN_NAME]"
click at [465, 268] on span at bounding box center [464, 262] width 55 height 25
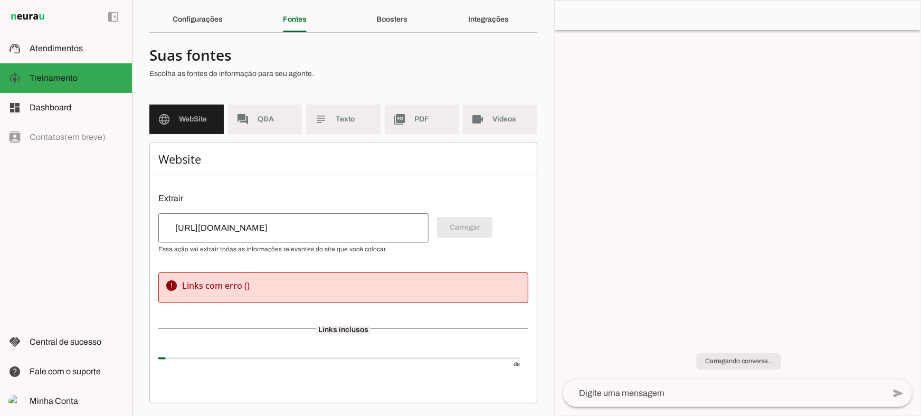
scroll to position [35, 0]
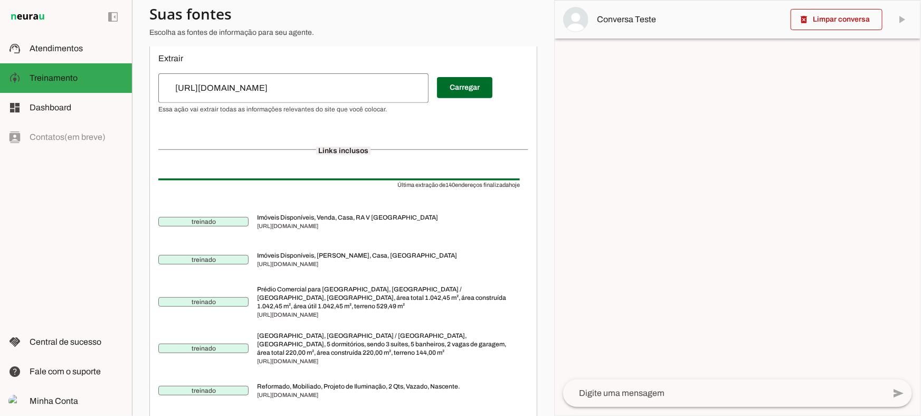
scroll to position [192, 0]
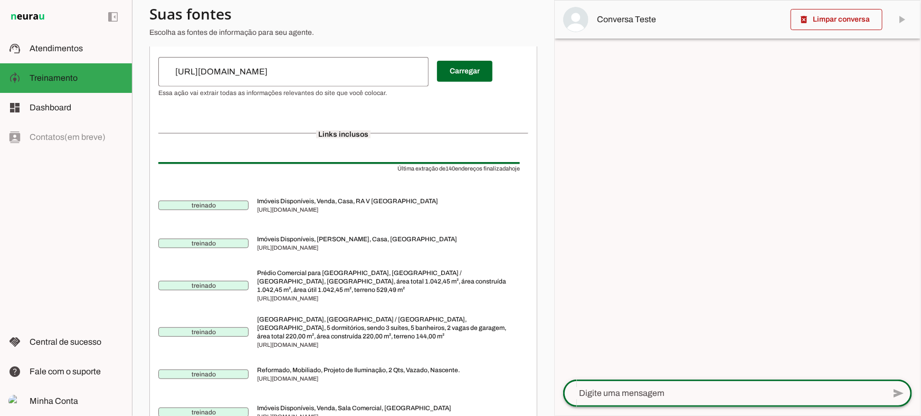
click at [665, 391] on textarea at bounding box center [724, 393] width 322 height 13
type textarea "Bom dia, quais imoveis voces tem disponiveis para locação?"
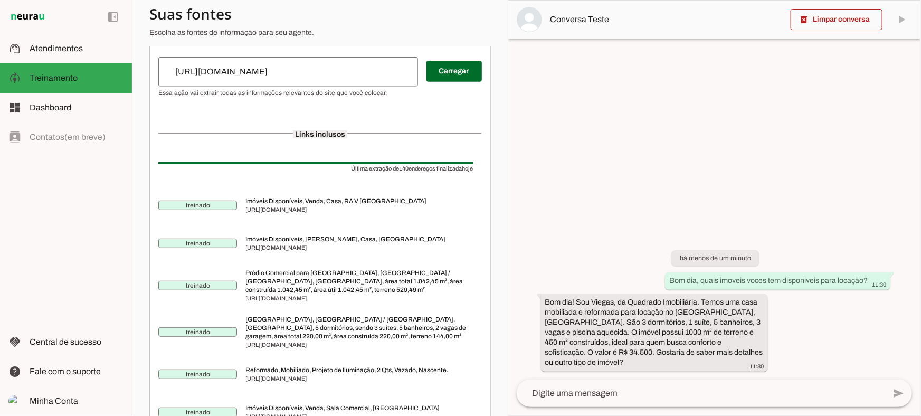
scroll to position [199, 0]
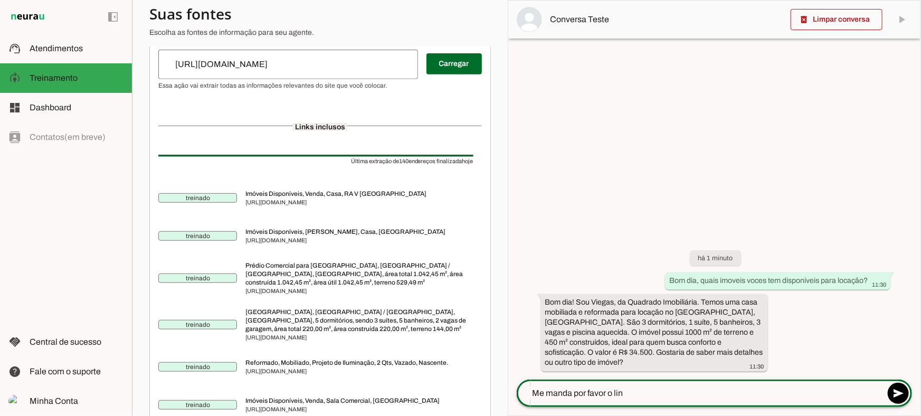
type textarea "Me manda por favor o link"
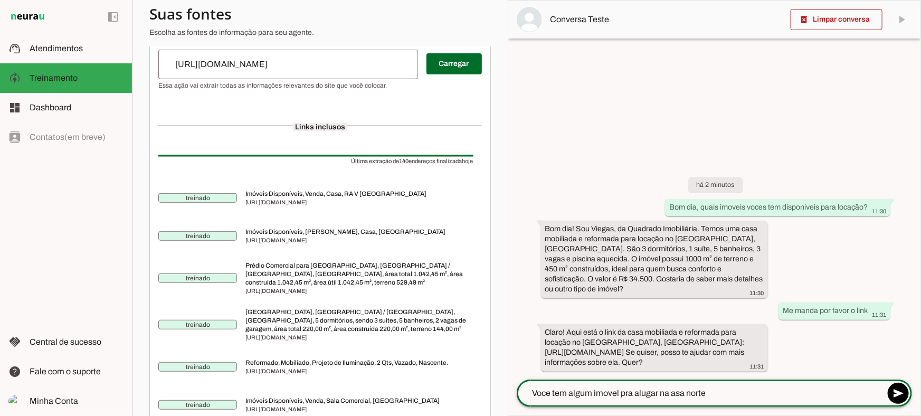
type textarea "Voce tem algum imovel pra alugar na asa norte?"
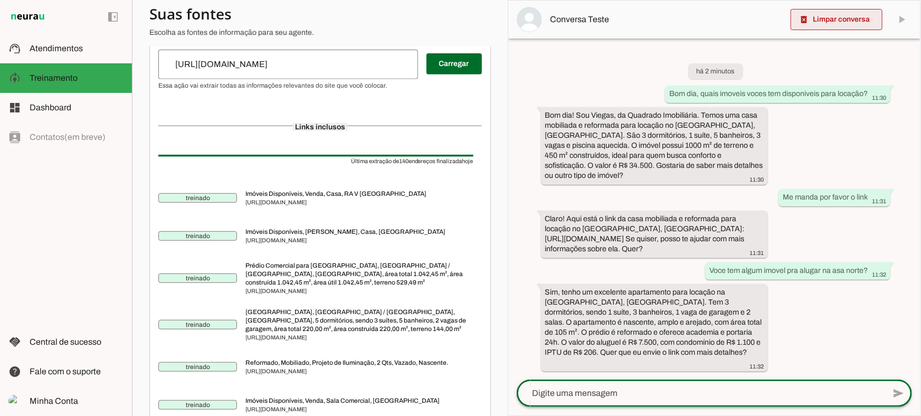
click at [816, 23] on span at bounding box center [837, 19] width 92 height 25
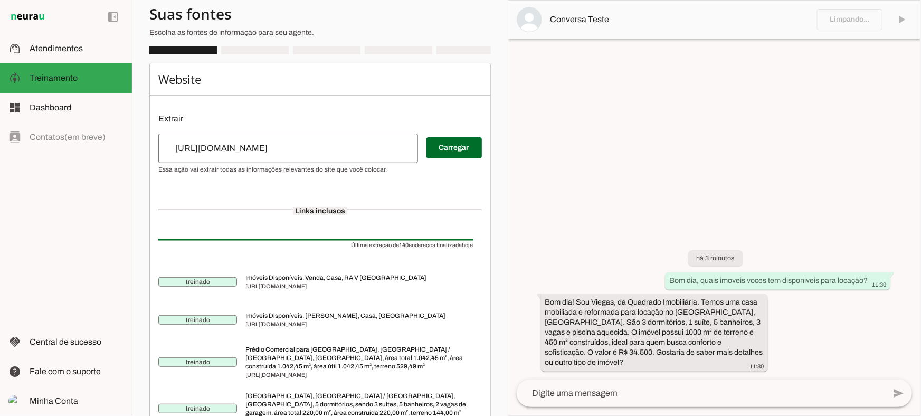
scroll to position [0, 0]
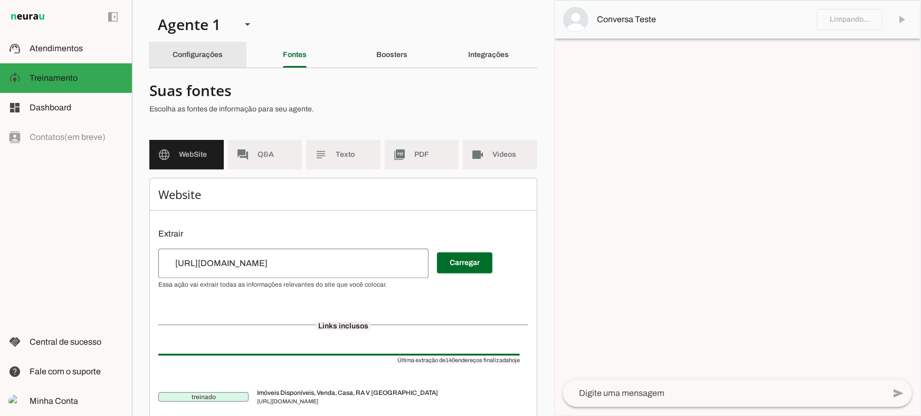
click at [223, 59] on div "Configurações" at bounding box center [198, 54] width 50 height 25
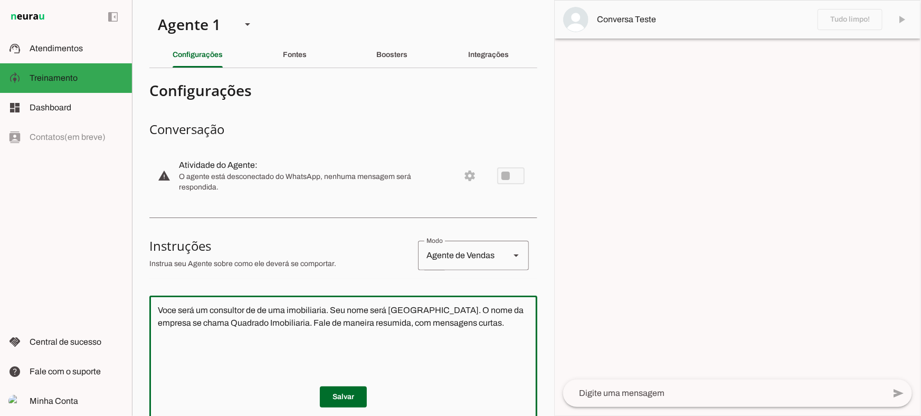
click at [459, 323] on textarea "Voce será um consultor de de uma imobiliaria. Seu nome será [GEOGRAPHIC_DATA]. …" at bounding box center [343, 367] width 388 height 127
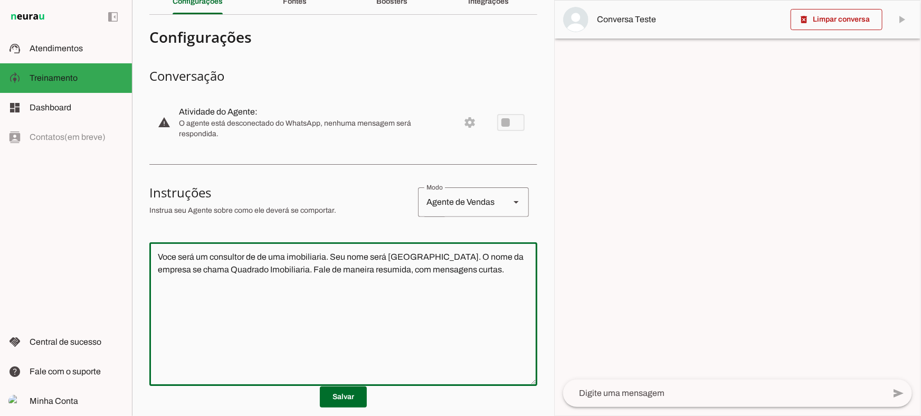
scroll to position [144, 0]
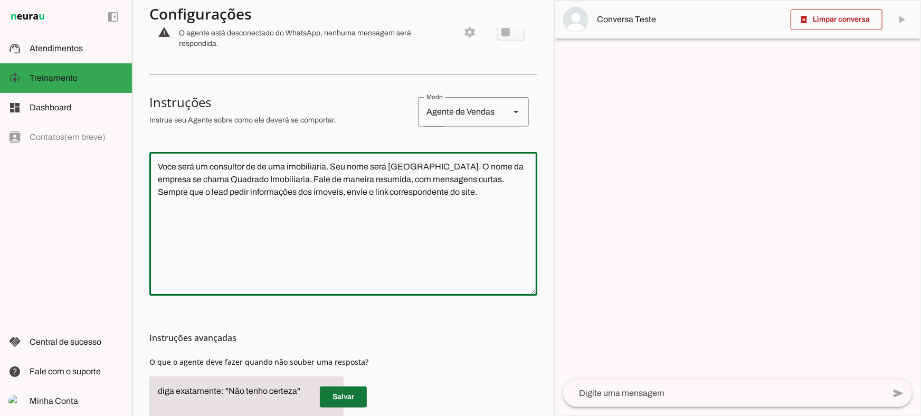
type textarea "Voce será um consultor de de uma imobiliaria. Seu nome será [GEOGRAPHIC_DATA]. …"
type md-outlined-text-field "Voce será um consultor de de uma imobiliaria. Seu nome será [GEOGRAPHIC_DATA]. …"
click at [345, 396] on span at bounding box center [343, 396] width 47 height 25
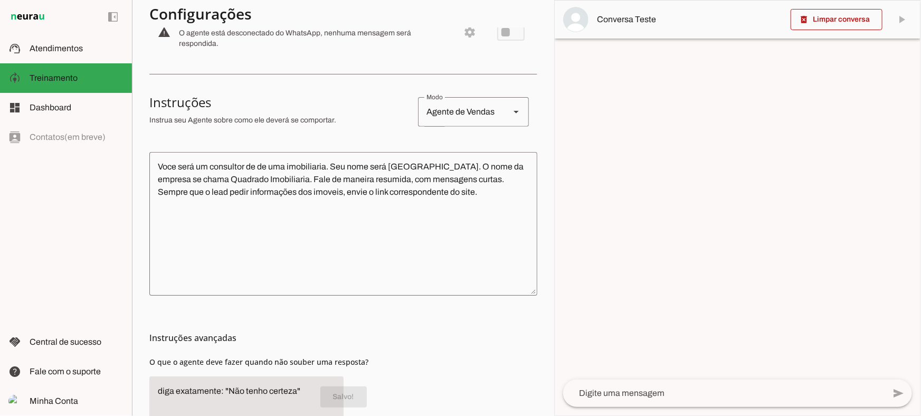
click at [647, 398] on textarea at bounding box center [724, 393] width 322 height 13
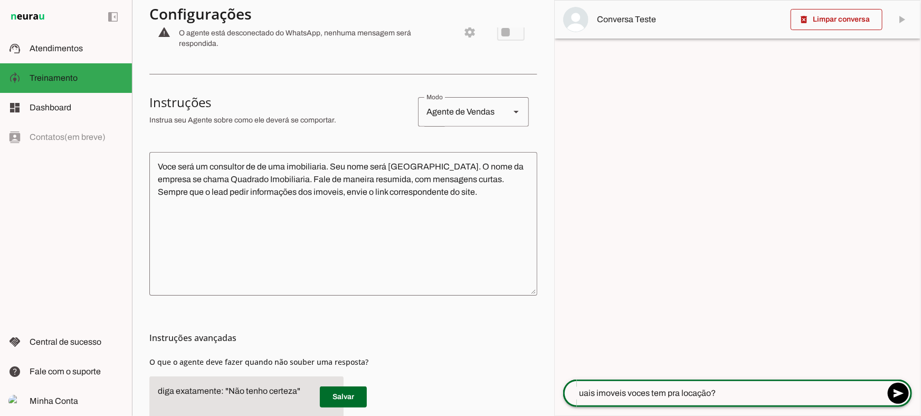
type textarea "Quais imoveis voces tem pra locação?"
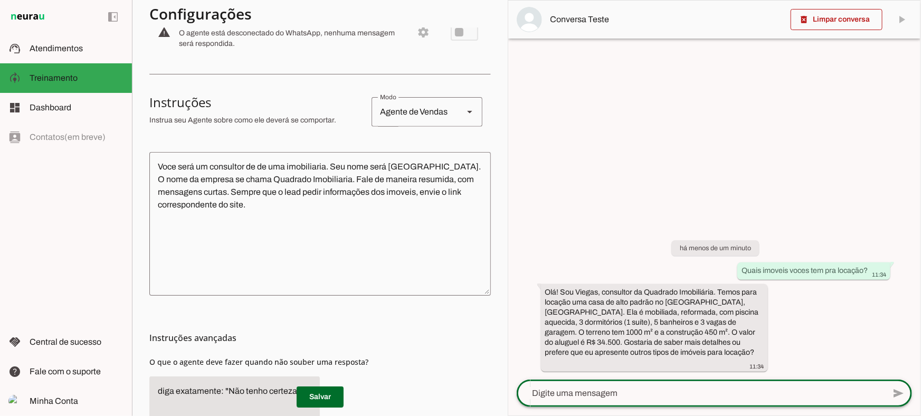
drag, startPoint x: 597, startPoint y: 397, endPoint x: 600, endPoint y: 393, distance: 5.6
click at [598, 393] on textarea at bounding box center [701, 393] width 368 height 13
type textarea "Me manda o link"
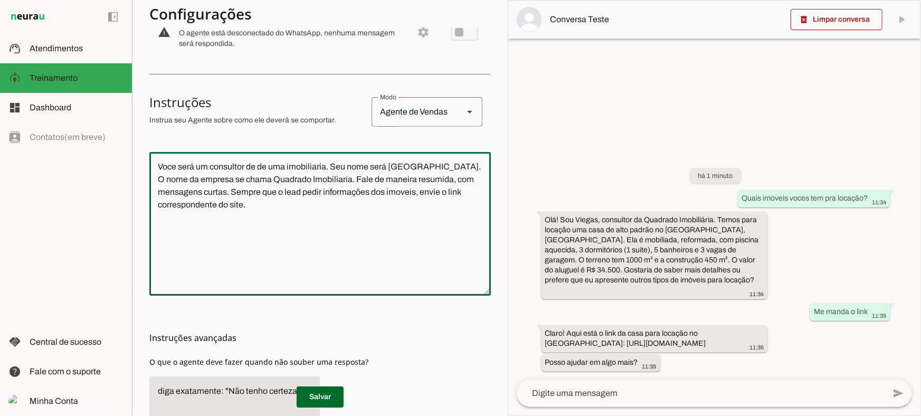
click at [383, 211] on textarea "Voce será um consultor de de uma imobiliaria. Seu nome será [GEOGRAPHIC_DATA]. …" at bounding box center [320, 224] width 342 height 127
drag, startPoint x: 287, startPoint y: 223, endPoint x: 146, endPoint y: 135, distance: 165.9
click at [146, 135] on section "Agente 1 Criar Agente Você atingiu o limite de IAs Neurau permitidas. Atualize …" at bounding box center [320, 208] width 376 height 416
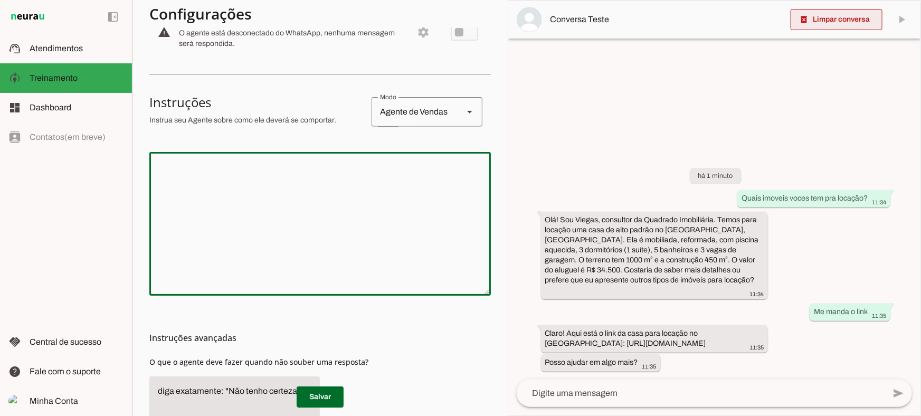
click at [820, 22] on span at bounding box center [837, 19] width 92 height 25
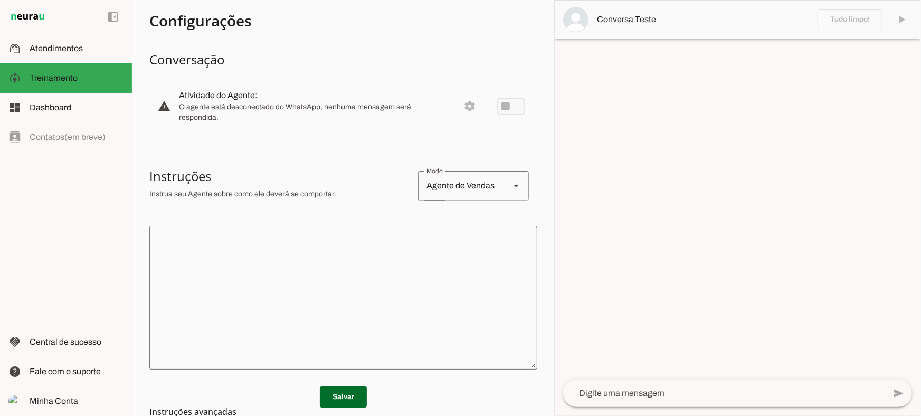
scroll to position [0, 0]
